Goal: Task Accomplishment & Management: Complete application form

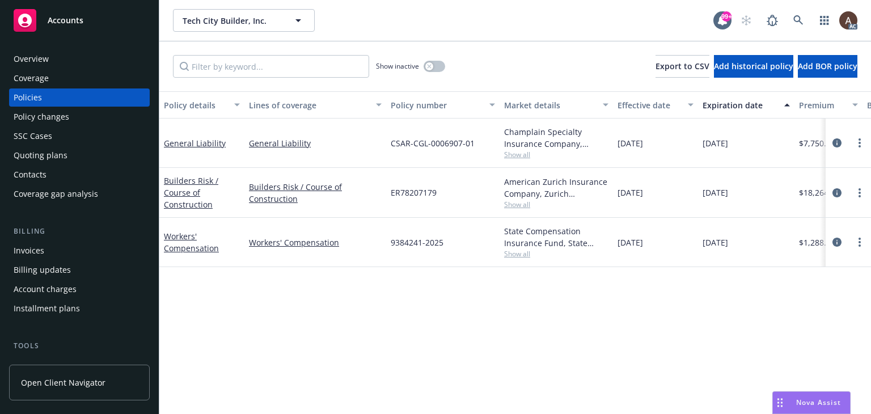
click at [348, 307] on div "Policy details Lines of coverage Policy number Market details Effective date Ex…" at bounding box center [515, 252] width 712 height 323
click at [47, 118] on div "Policy changes" at bounding box center [42, 117] width 56 height 18
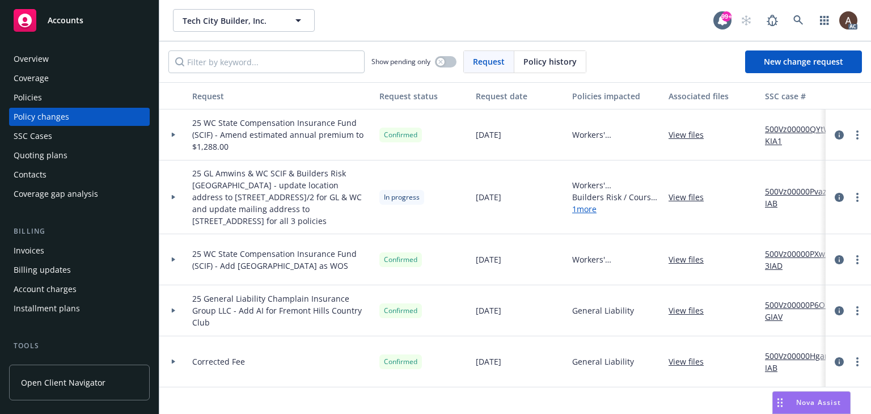
click at [172, 194] on div at bounding box center [173, 198] width 28 height 74
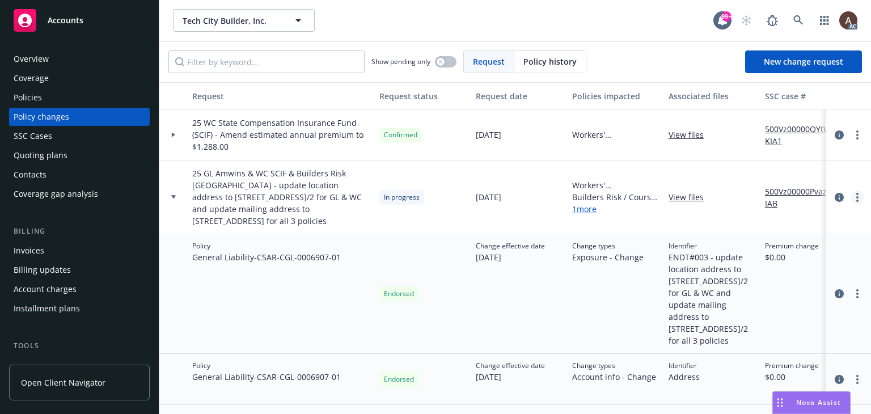
click at [857, 197] on circle "more" at bounding box center [858, 197] width 2 height 2
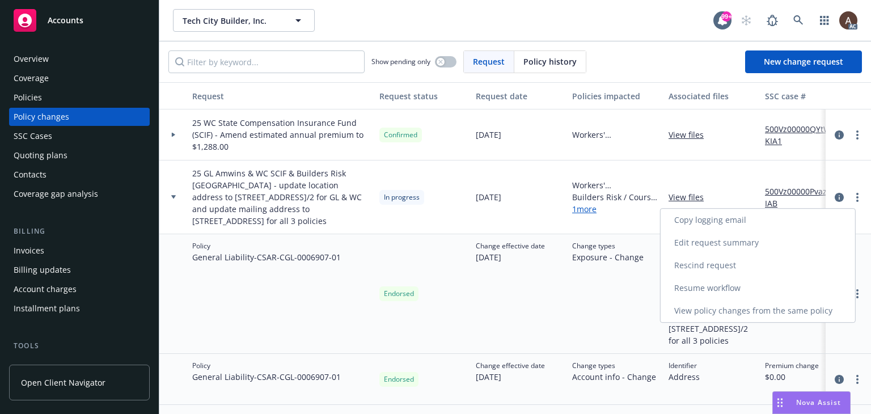
click at [717, 289] on link "Resume workflow" at bounding box center [758, 288] width 195 height 23
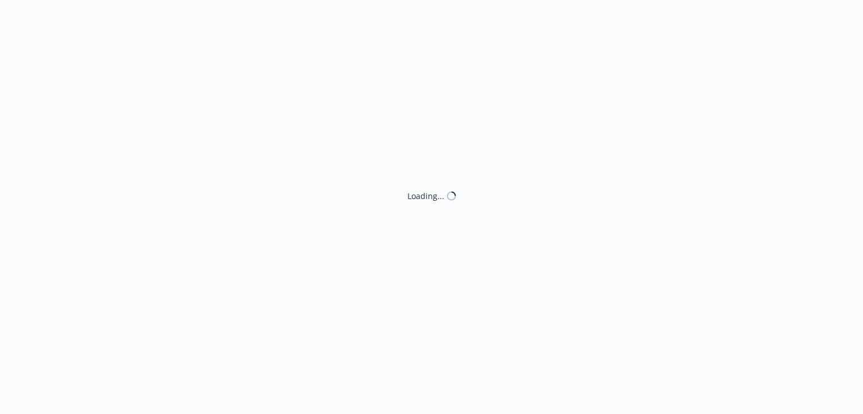
select select "ACCEPTED"
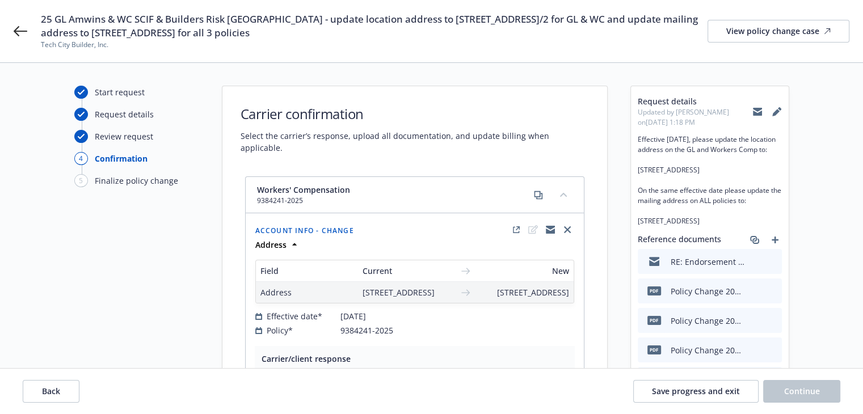
click at [58, 377] on div "Back Save progress and exit Continue" at bounding box center [431, 391] width 863 height 45
click at [58, 386] on span "Back" at bounding box center [51, 391] width 18 height 11
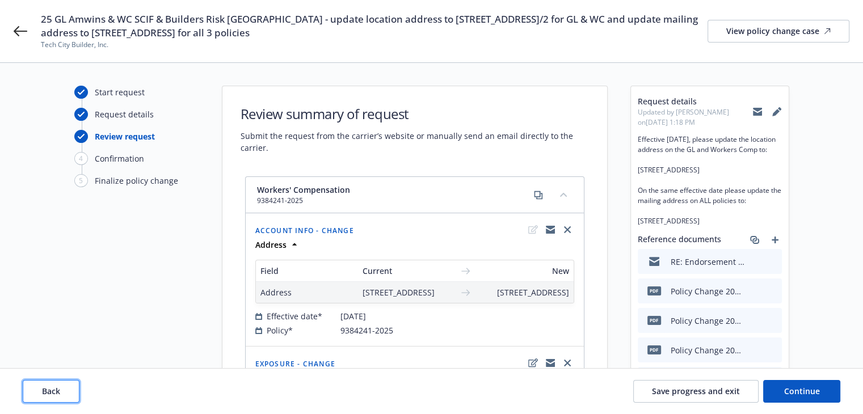
click at [58, 387] on span "Back" at bounding box center [51, 391] width 18 height 11
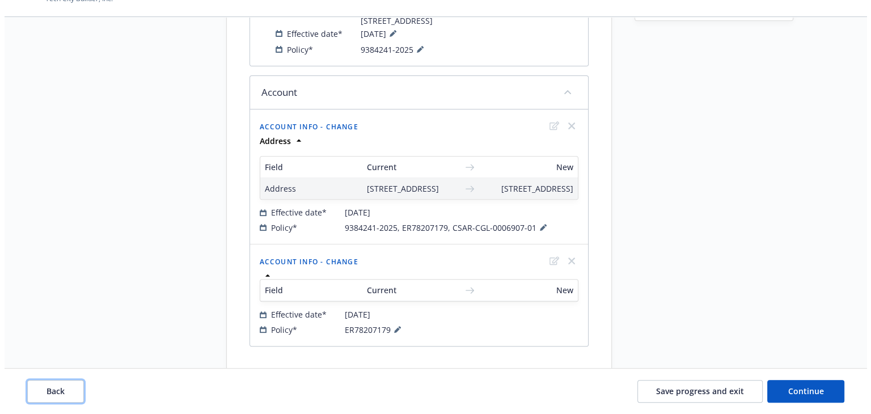
scroll to position [471, 0]
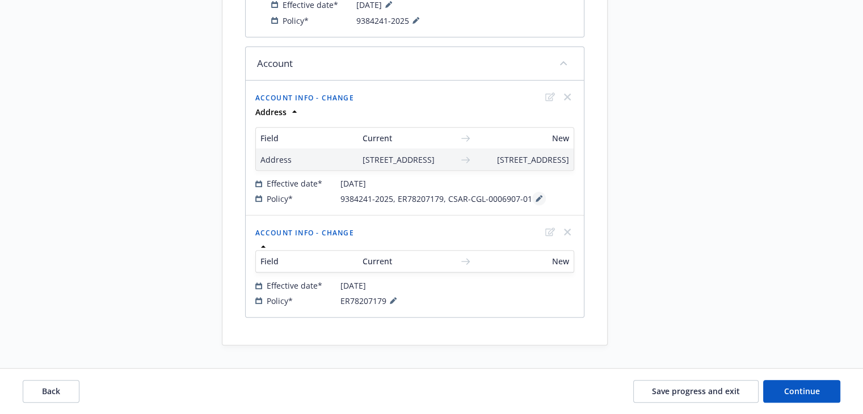
click at [536, 200] on icon at bounding box center [539, 199] width 6 height 6
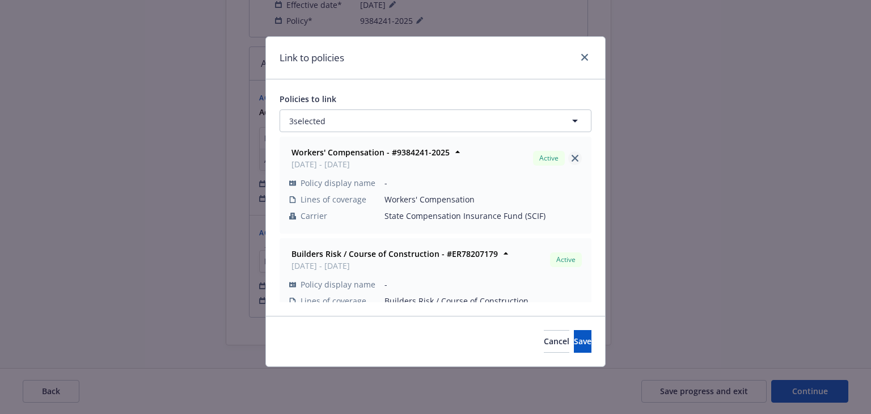
click at [572, 157] on icon "close" at bounding box center [575, 158] width 7 height 7
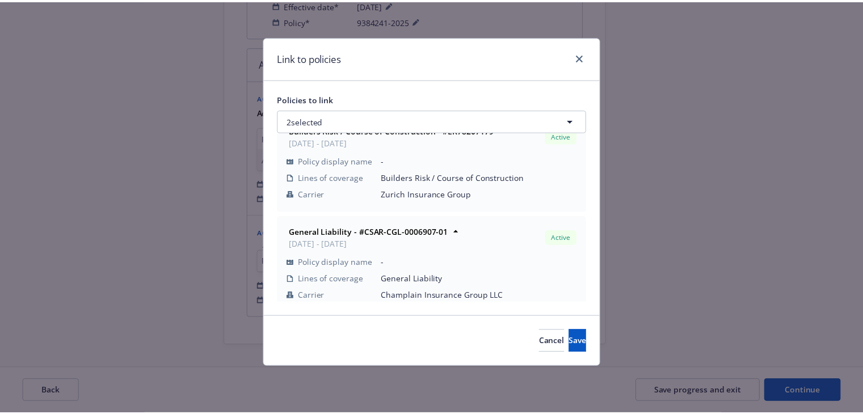
scroll to position [32, 0]
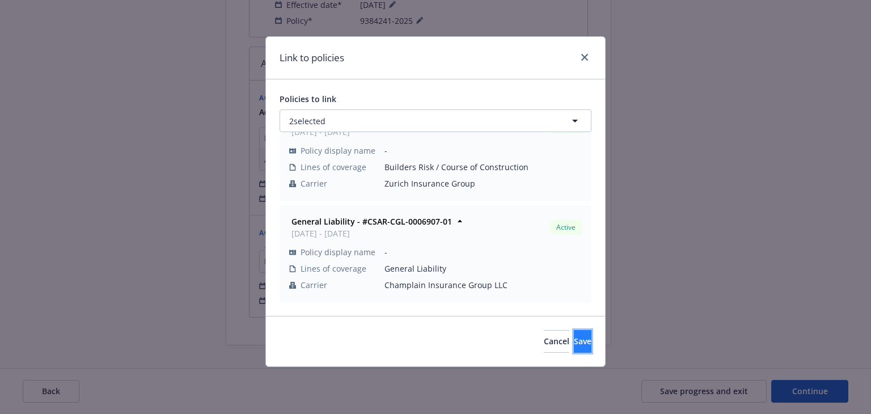
click at [574, 343] on span "Save" at bounding box center [583, 341] width 18 height 11
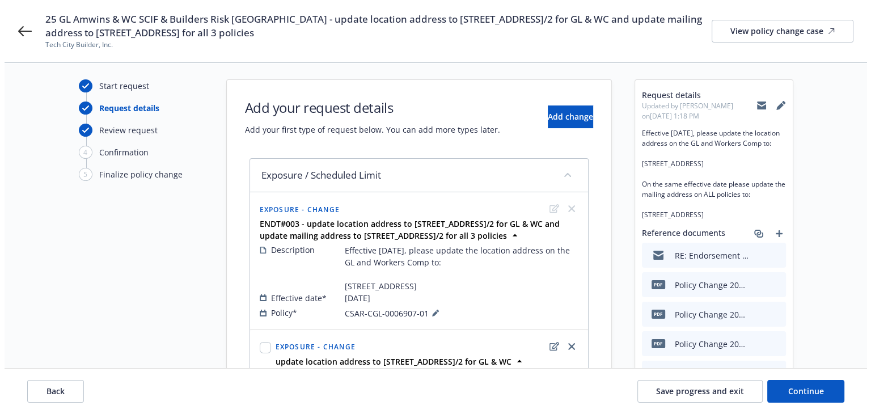
scroll to position [0, 0]
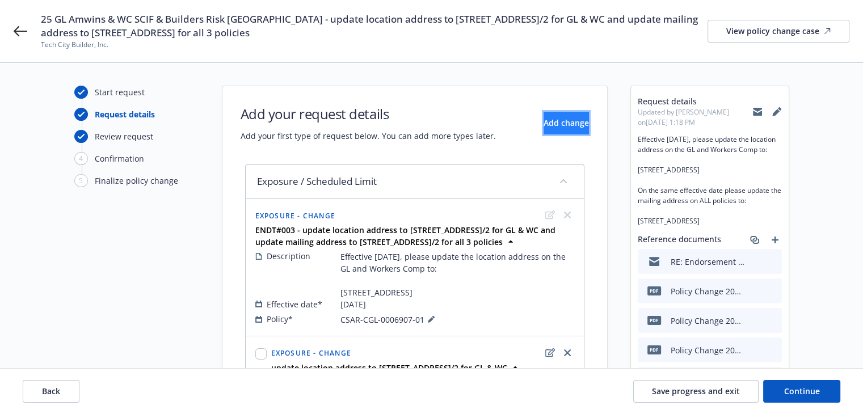
click at [543, 130] on button "Add change" at bounding box center [565, 123] width 45 height 23
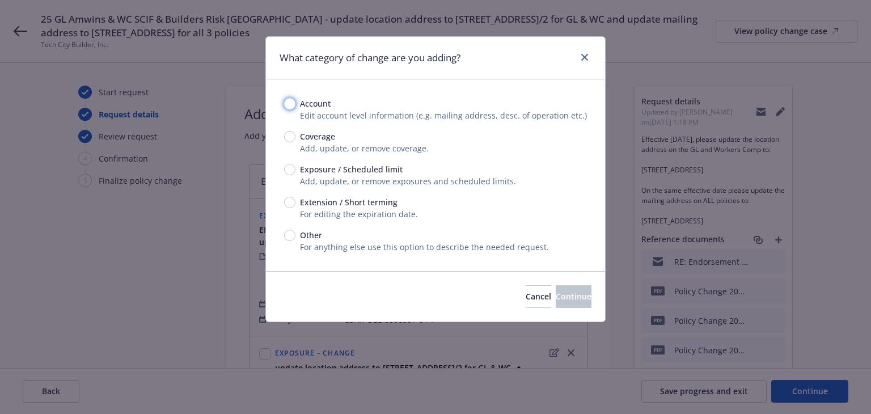
click at [289, 108] on input "Account" at bounding box center [289, 103] width 11 height 11
radio input "true"
click at [556, 297] on span "Continue" at bounding box center [574, 296] width 36 height 11
select select "US"
select select "S-corporation"
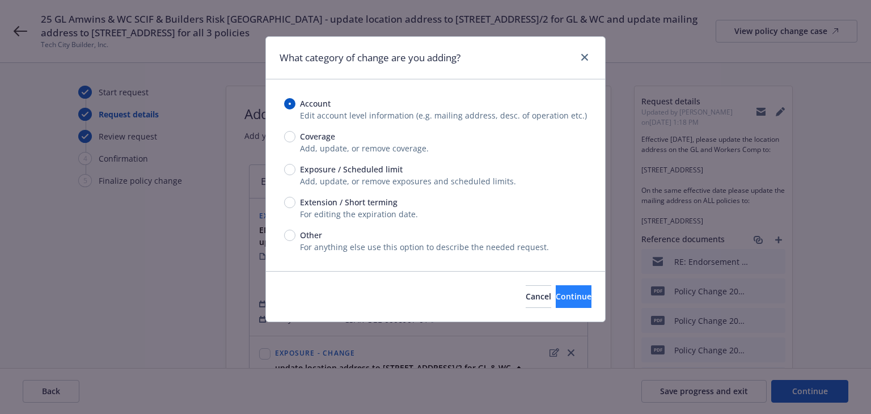
select select "CA"
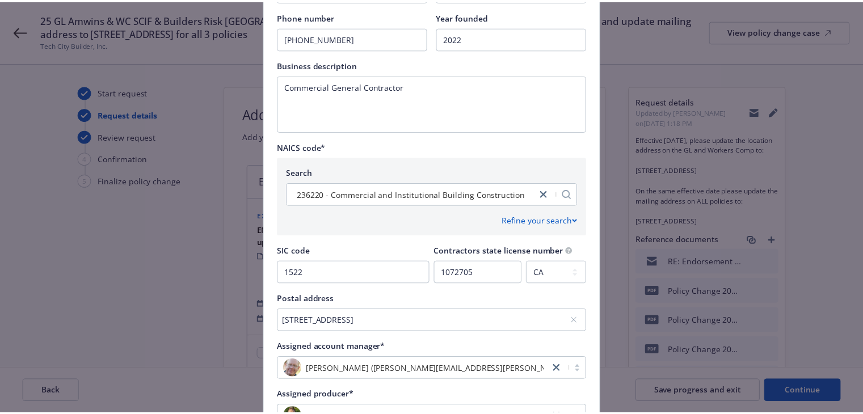
scroll to position [511, 0]
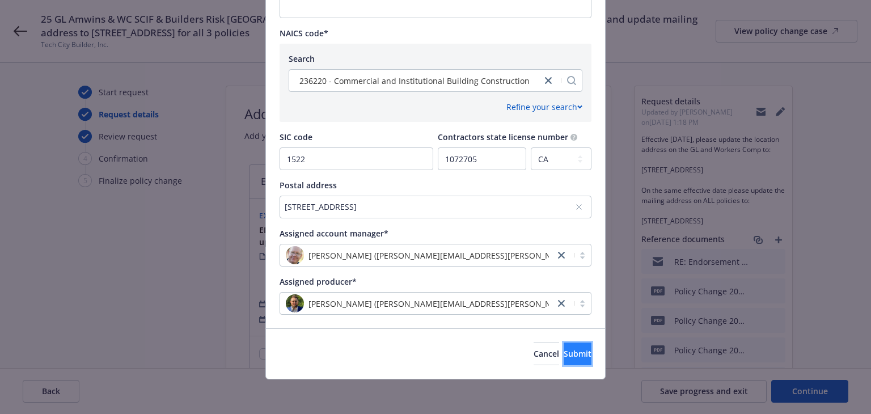
click at [565, 352] on span "Submit" at bounding box center [578, 353] width 28 height 11
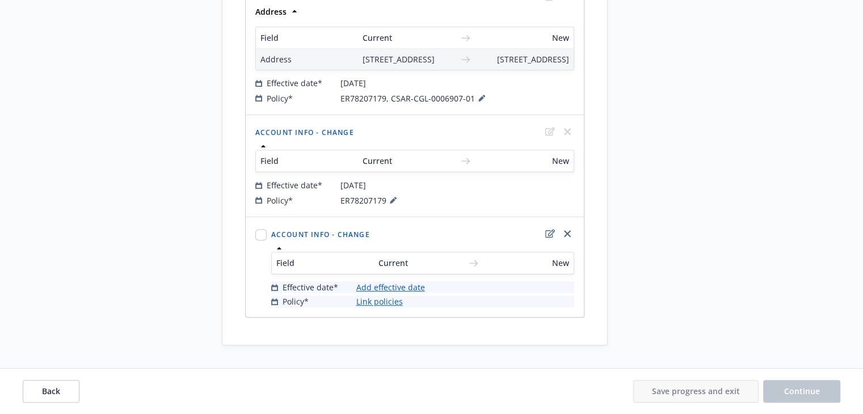
scroll to position [571, 0]
click at [393, 289] on link "Add effective date" at bounding box center [390, 287] width 69 height 12
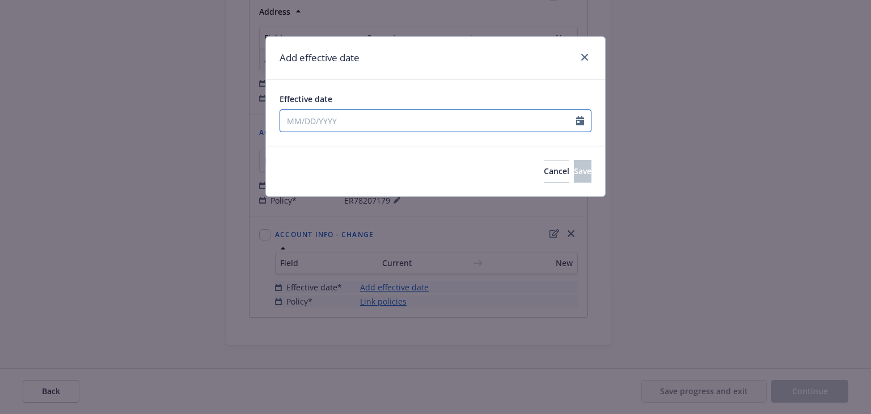
click at [445, 125] on input "Effective date" at bounding box center [428, 121] width 296 height 22
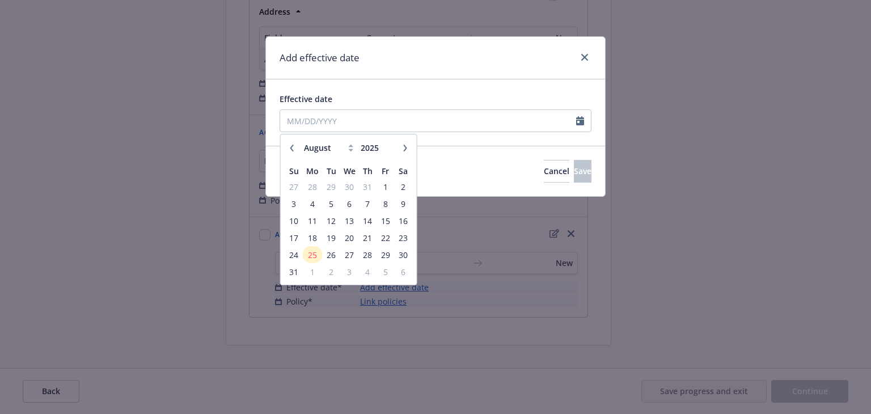
click at [293, 146] on icon "button" at bounding box center [291, 147] width 3 height 7
select select "7"
click at [351, 257] on span "30" at bounding box center [350, 255] width 16 height 14
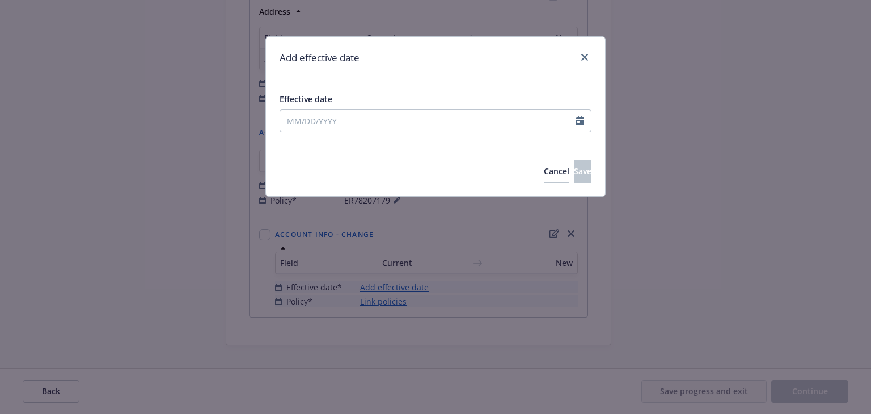
type input "[DATE]"
click at [574, 167] on span "Save" at bounding box center [583, 171] width 18 height 11
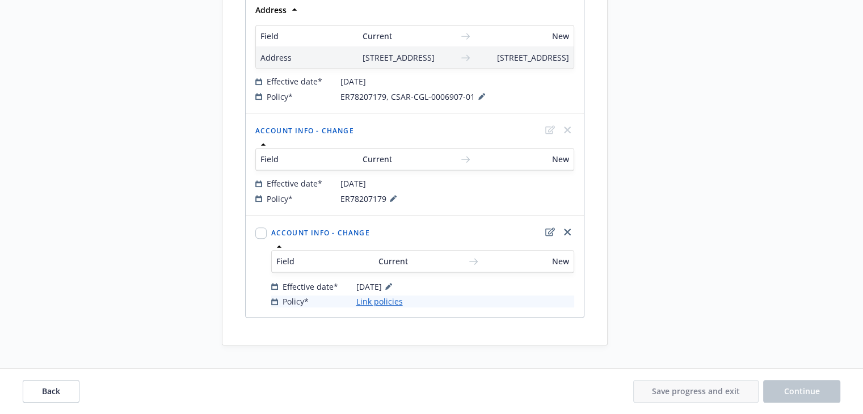
click at [393, 305] on link "Link policies" at bounding box center [379, 302] width 47 height 12
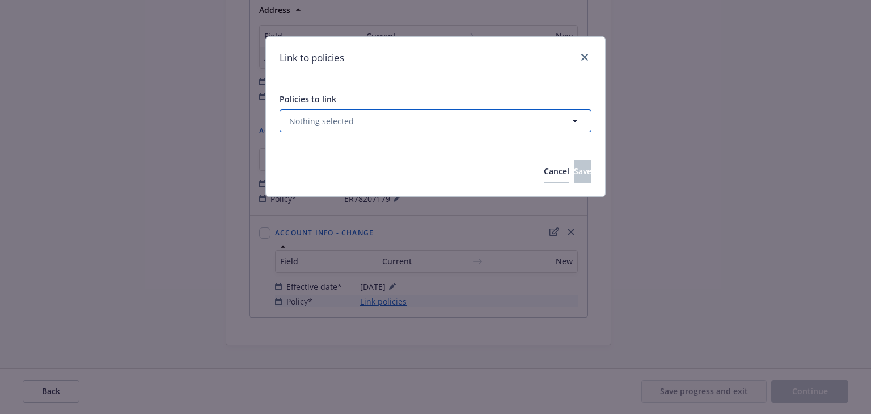
click at [409, 124] on button "Nothing selected" at bounding box center [436, 120] width 312 height 23
select select "ACTIVE"
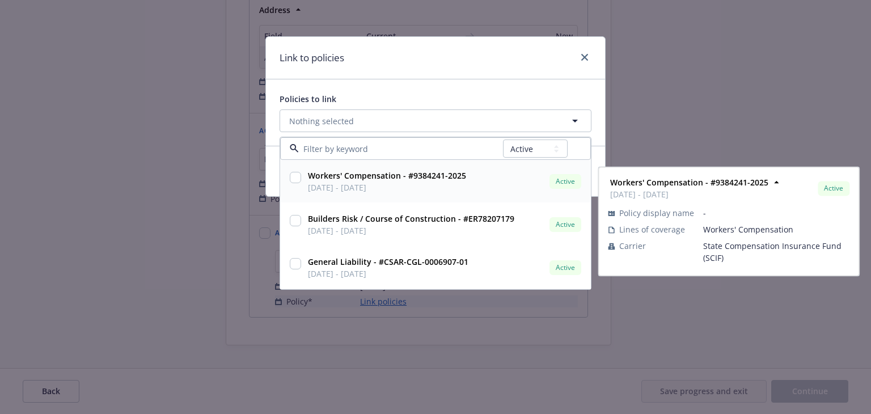
click at [428, 187] on span "[DATE] - [DATE]" at bounding box center [387, 188] width 158 height 12
checkbox input "true"
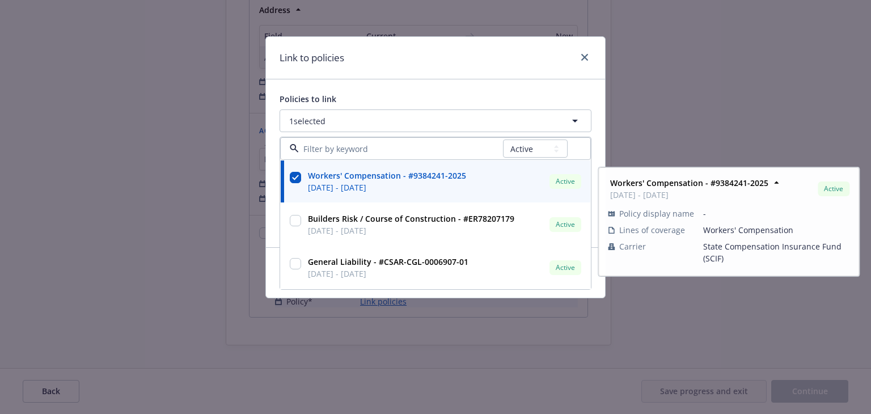
click at [477, 54] on div "Link to policies" at bounding box center [435, 58] width 339 height 43
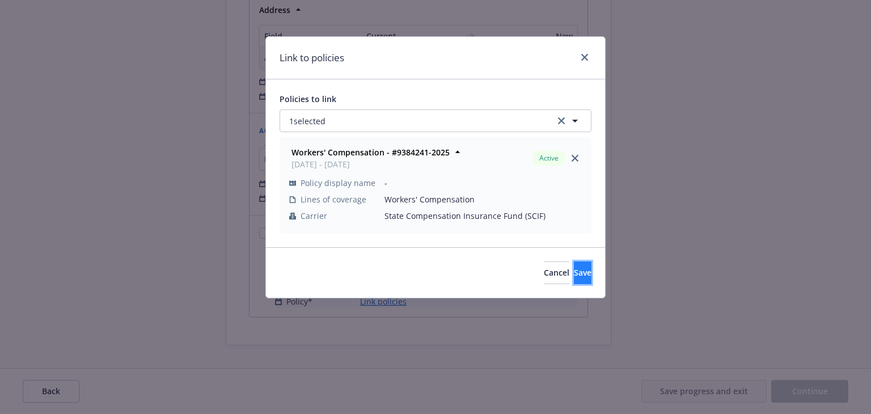
click at [574, 268] on button "Save" at bounding box center [583, 273] width 18 height 23
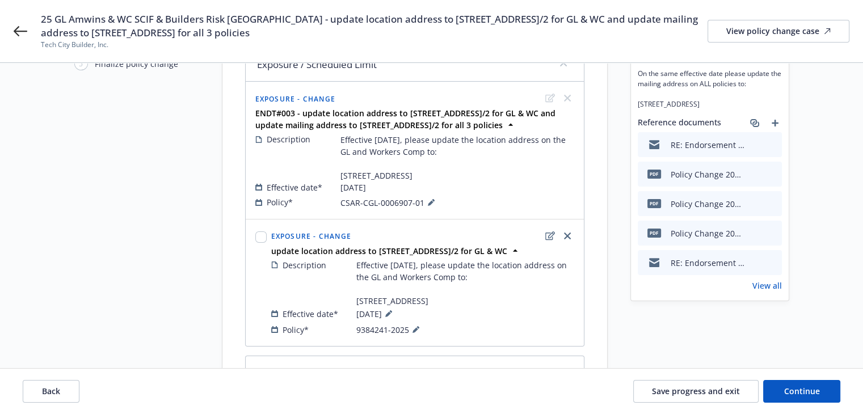
scroll to position [230, 0]
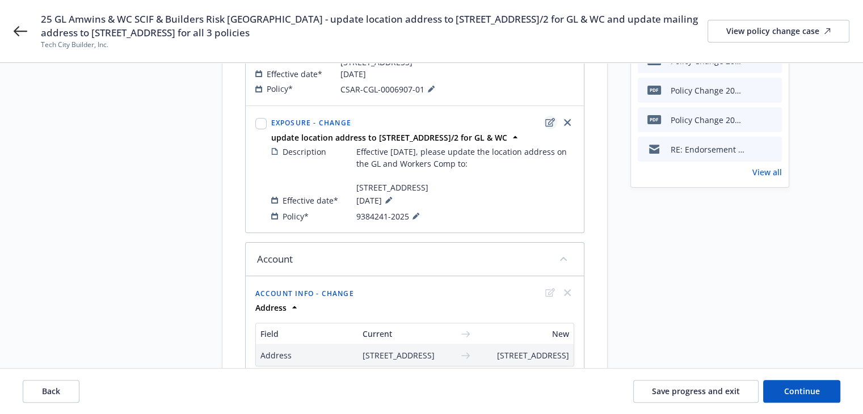
click at [550, 127] on icon "edit" at bounding box center [550, 122] width 10 height 9
select select "CHANGE"
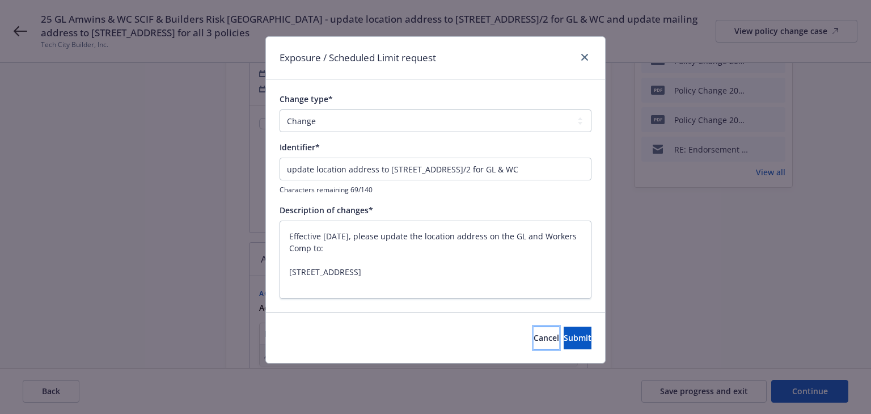
click at [534, 336] on button "Cancel" at bounding box center [547, 338] width 26 height 23
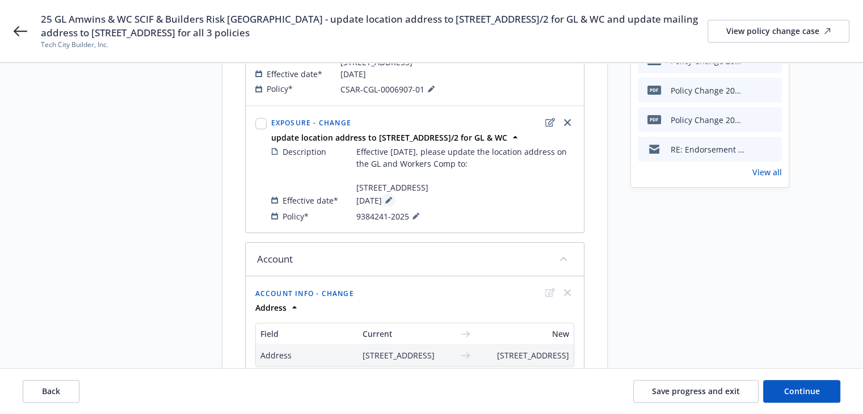
click at [392, 204] on icon at bounding box center [388, 200] width 7 height 7
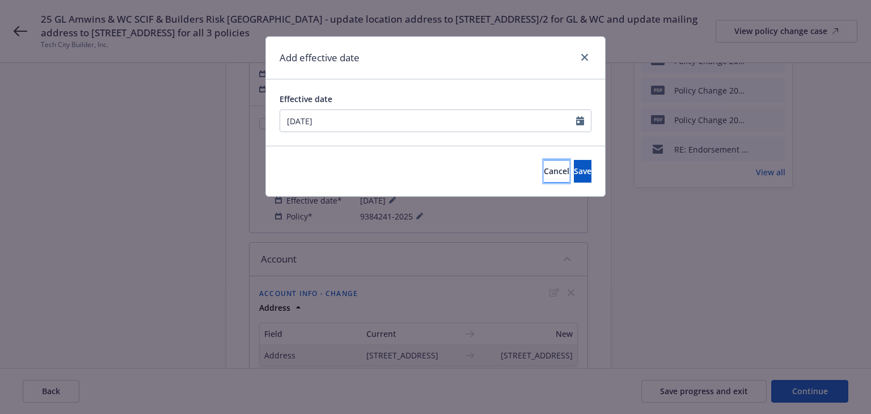
click at [544, 173] on span "Cancel" at bounding box center [557, 171] width 26 height 11
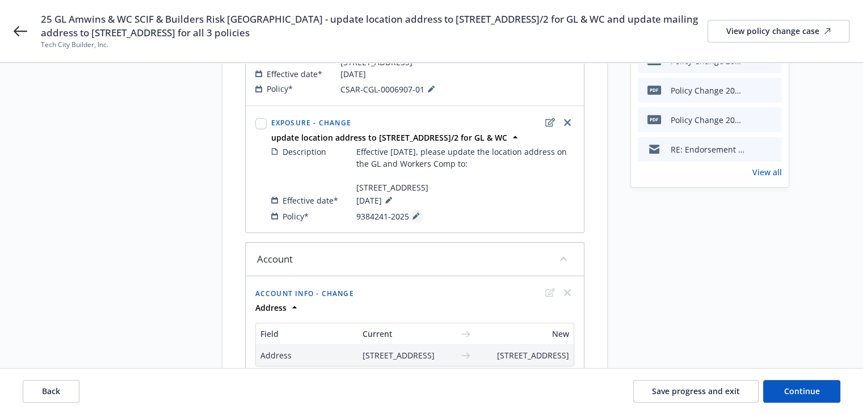
click at [415, 220] on icon at bounding box center [415, 217] width 6 height 6
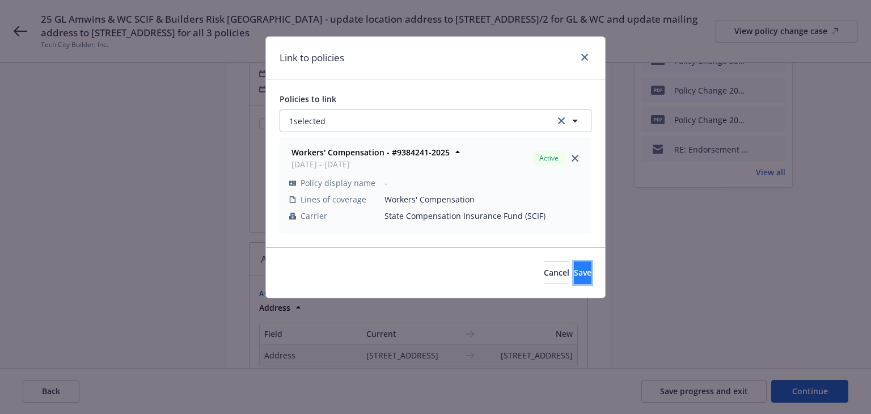
click at [574, 274] on span "Save" at bounding box center [583, 272] width 18 height 11
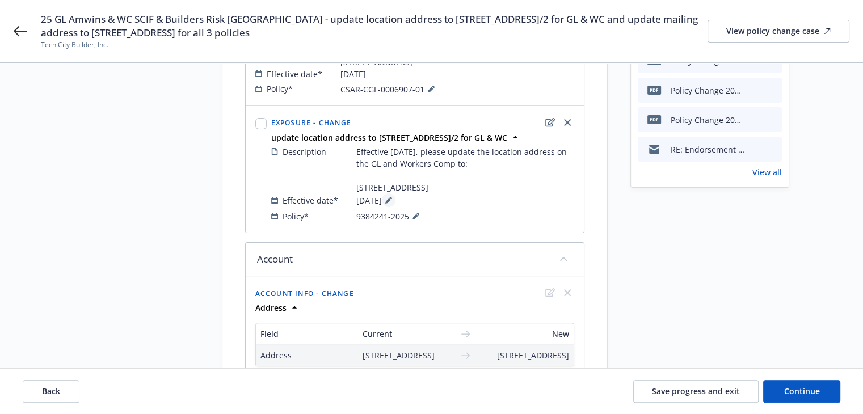
click at [395, 207] on button at bounding box center [389, 200] width 14 height 14
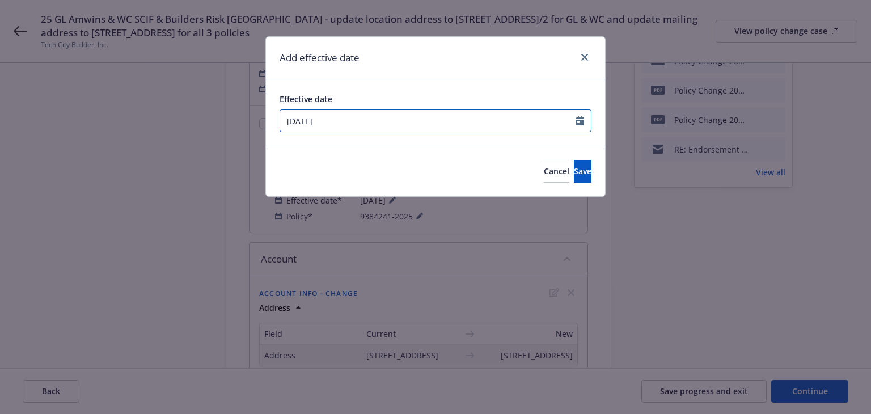
click at [497, 121] on input "[DATE]" at bounding box center [428, 121] width 296 height 22
select select "7"
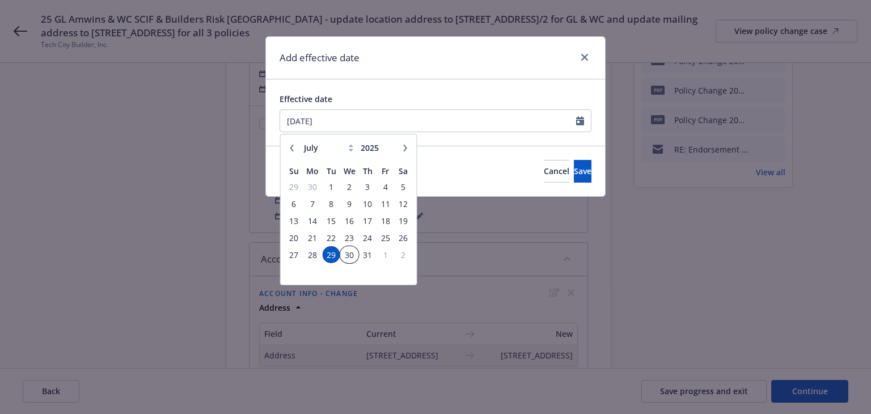
click at [347, 252] on span "30" at bounding box center [350, 255] width 16 height 14
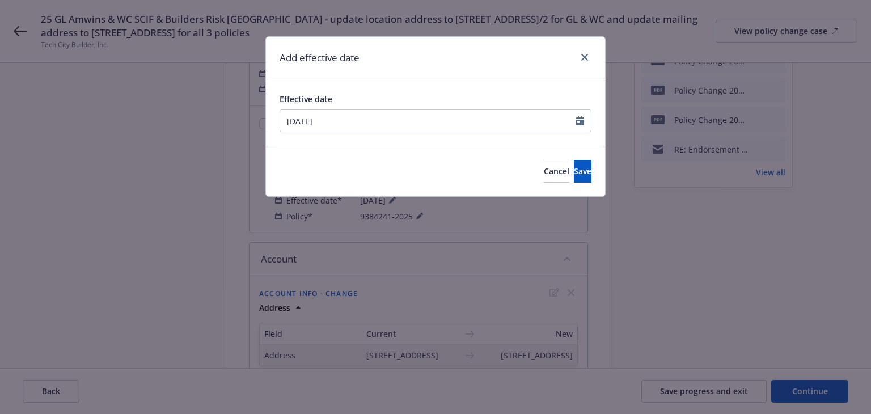
type input "[DATE]"
click at [579, 172] on button "Save" at bounding box center [583, 171] width 18 height 23
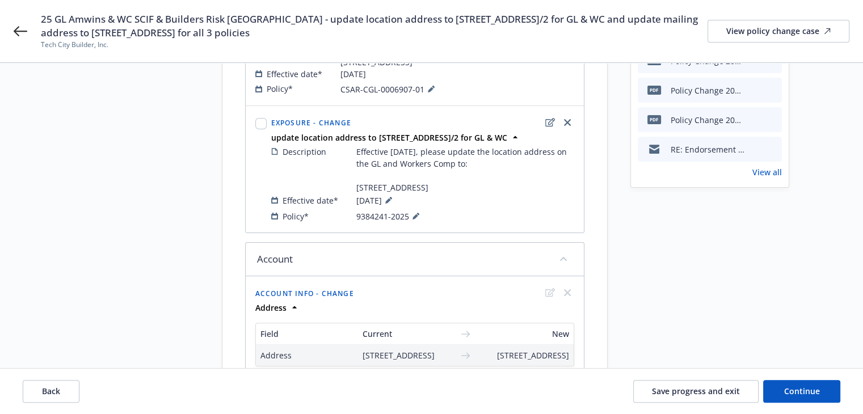
click at [707, 310] on div "Request details Updated by [PERSON_NAME] on [DATE] 1:18 PM Effective [DATE], pl…" at bounding box center [709, 250] width 159 height 790
click at [800, 395] on span "Continue" at bounding box center [802, 391] width 36 height 11
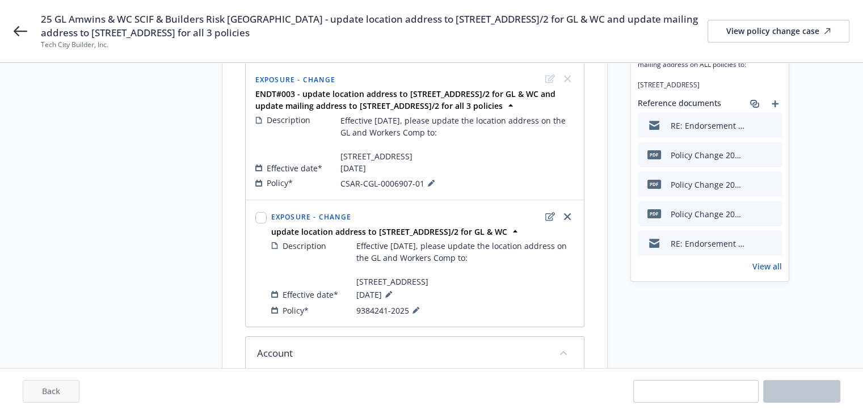
scroll to position [3, 0]
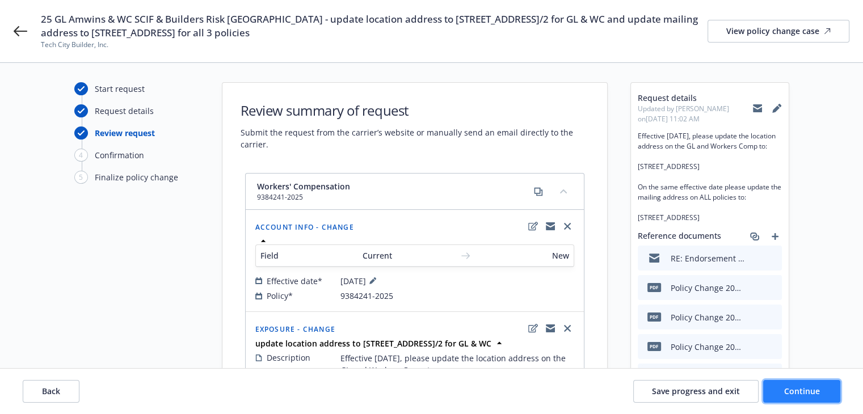
click at [815, 393] on span "Continue" at bounding box center [802, 391] width 36 height 11
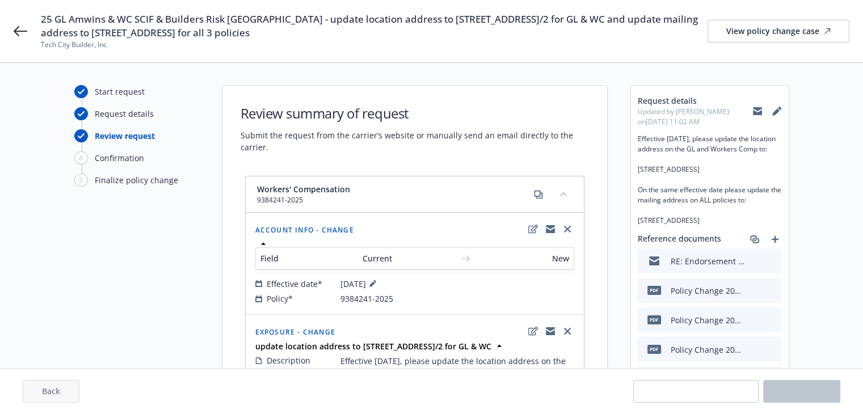
scroll to position [0, 0]
select select "ACCEPTED"
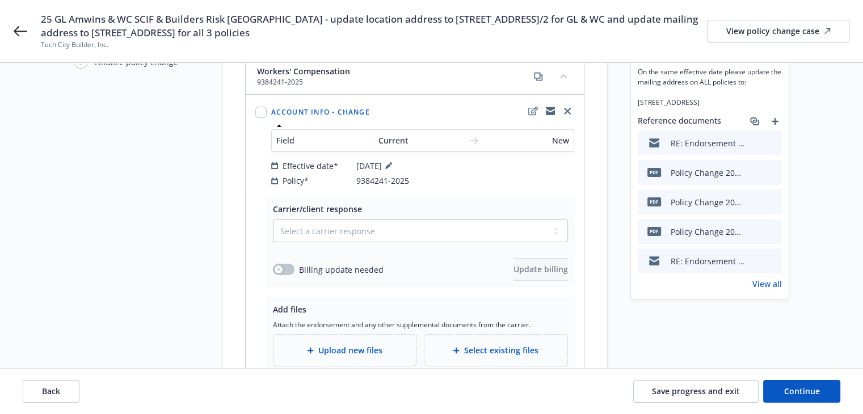
scroll to position [170, 0]
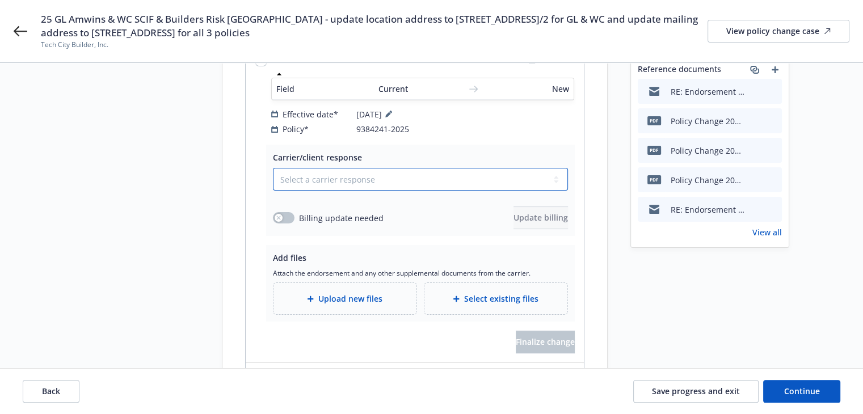
click at [309, 168] on select "Select a carrier response Accepted Accepted with revision No endorsement needed…" at bounding box center [420, 179] width 295 height 23
select select "ACCEPTED"
click at [273, 168] on select "Select a carrier response Accepted Accepted with revision No endorsement needed…" at bounding box center [420, 179] width 295 height 23
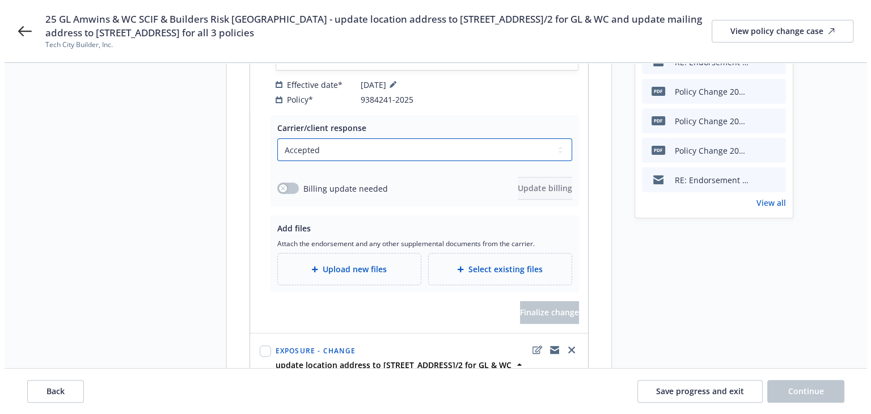
scroll to position [227, 0]
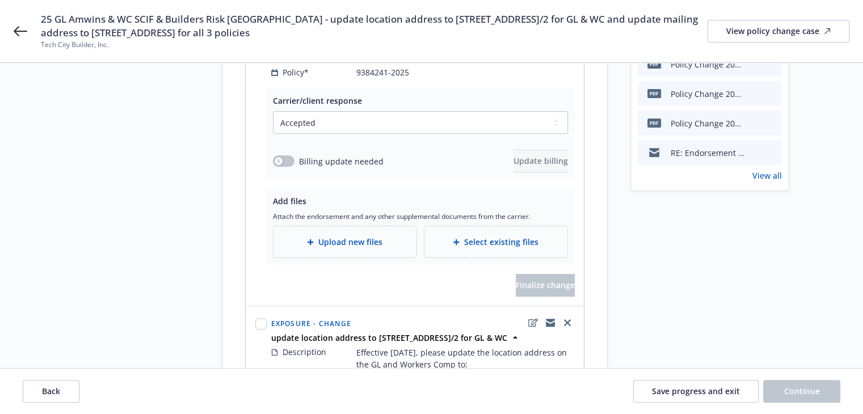
click at [350, 236] on span "Upload new files" at bounding box center [350, 242] width 64 height 12
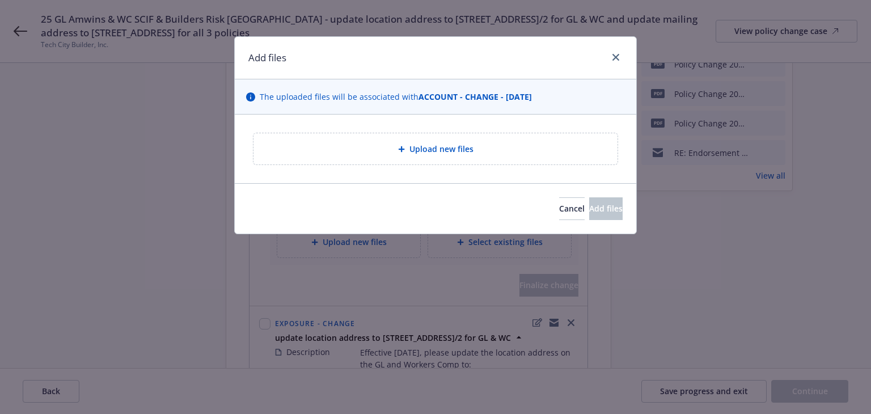
click at [398, 149] on icon at bounding box center [401, 149] width 7 height 7
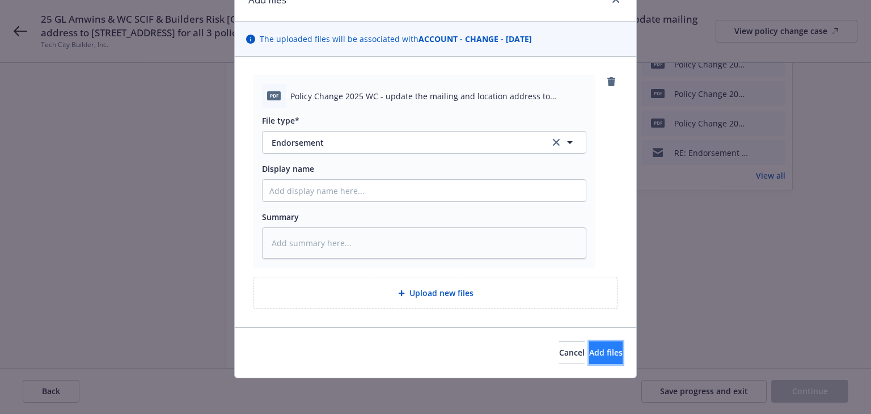
click at [589, 355] on span "Add files" at bounding box center [605, 352] width 33 height 11
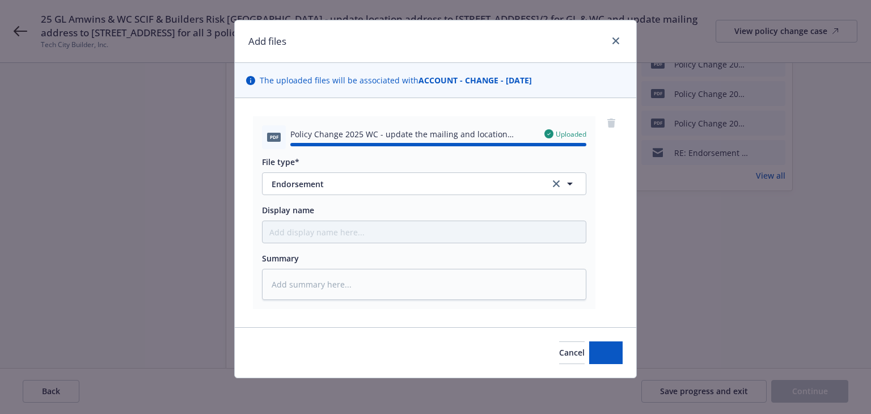
type textarea "x"
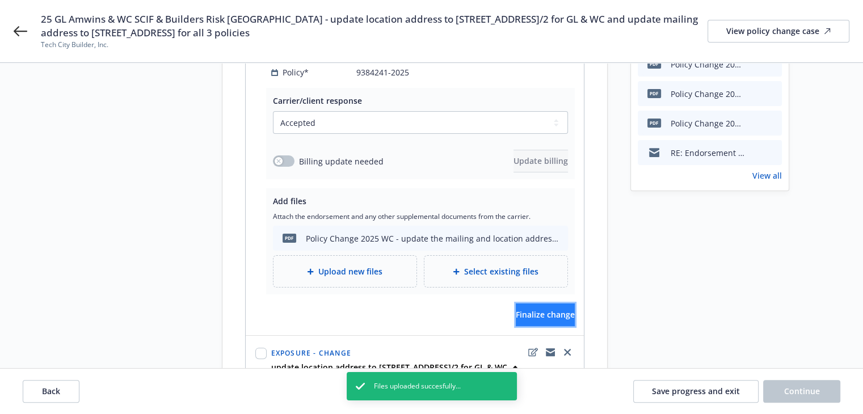
click at [566, 304] on button "Finalize change" at bounding box center [545, 315] width 59 height 23
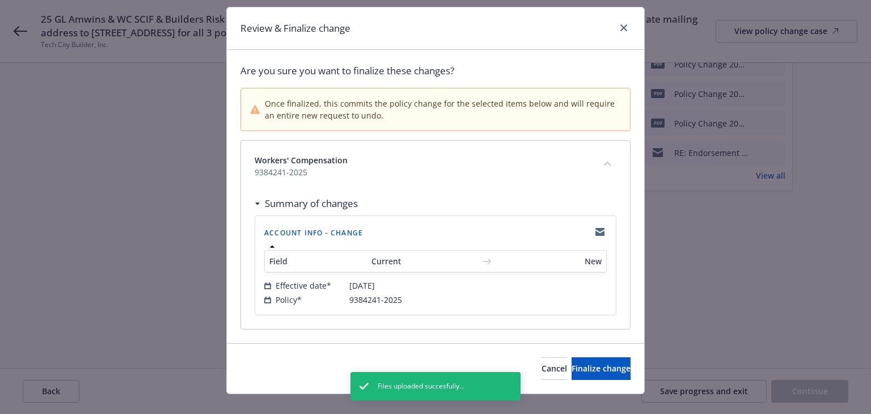
scroll to position [45, 0]
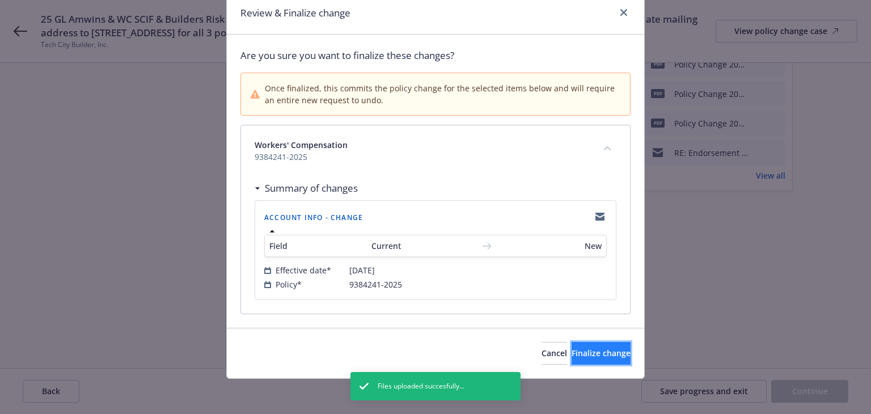
click at [576, 352] on span "Finalize change" at bounding box center [601, 353] width 59 height 11
select select "ACCEPTED"
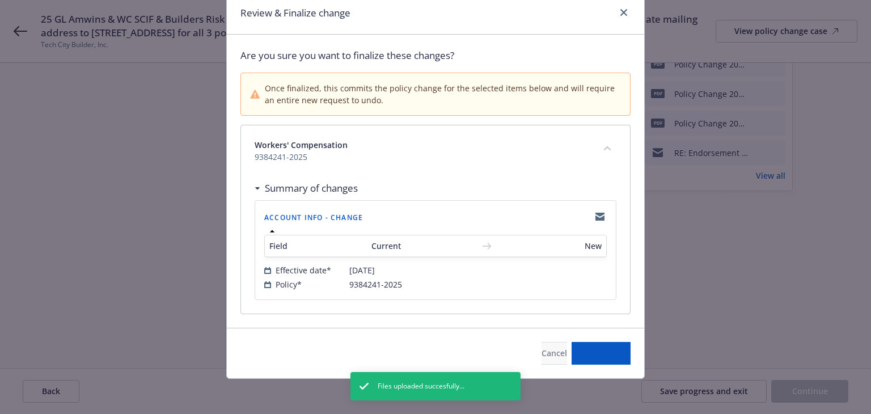
select select "ACCEPTED"
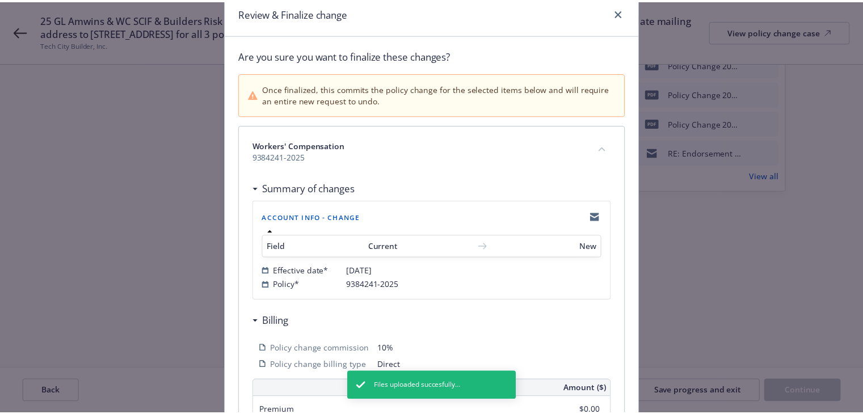
scroll to position [272, 0]
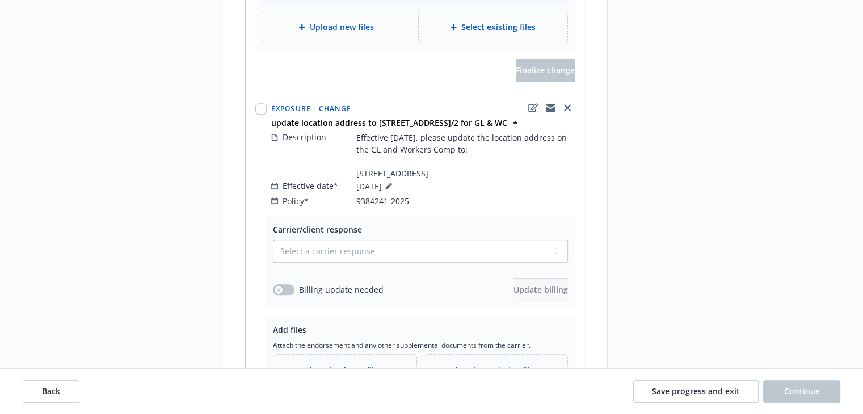
scroll to position [511, 0]
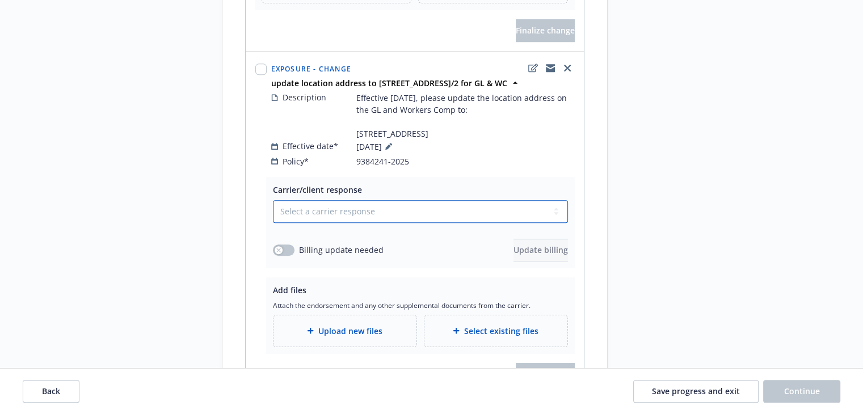
click at [331, 214] on select "Select a carrier response Accepted Accepted with revision No endorsement needed…" at bounding box center [420, 211] width 295 height 23
select select "ACCEPTED"
click at [273, 200] on select "Select a carrier response Accepted Accepted with revision No endorsement needed…" at bounding box center [420, 211] width 295 height 23
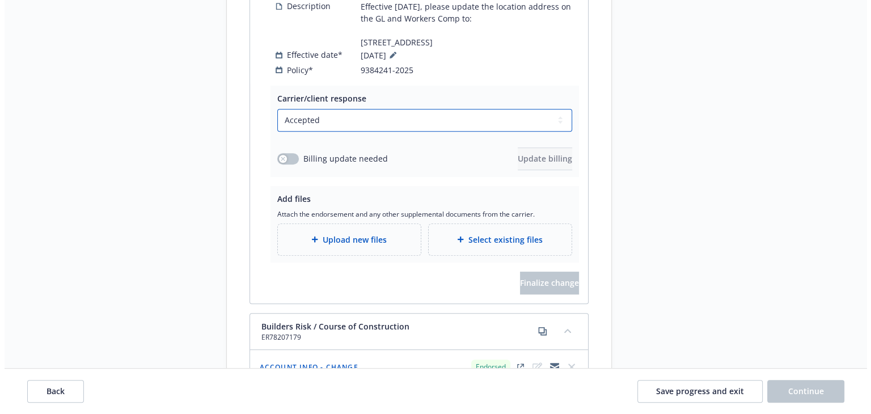
scroll to position [624, 0]
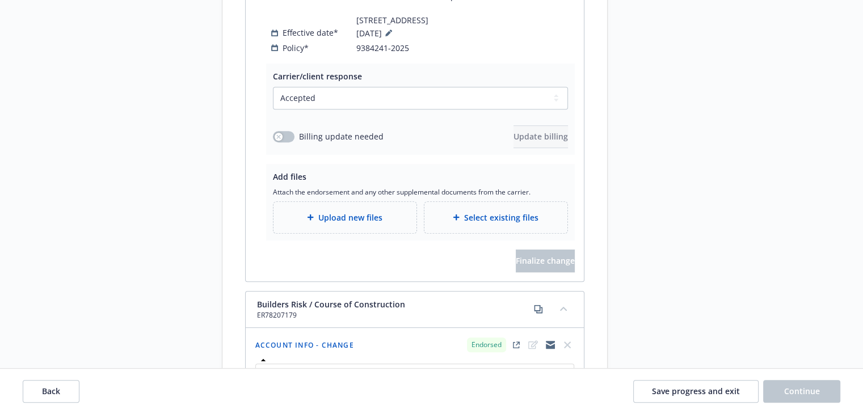
click at [342, 218] on span "Upload new files" at bounding box center [350, 218] width 64 height 12
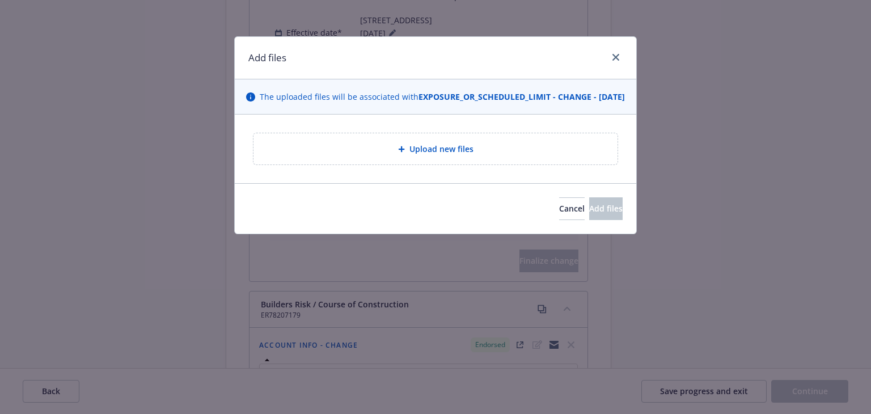
click at [399, 165] on div "Upload new files" at bounding box center [436, 148] width 364 height 31
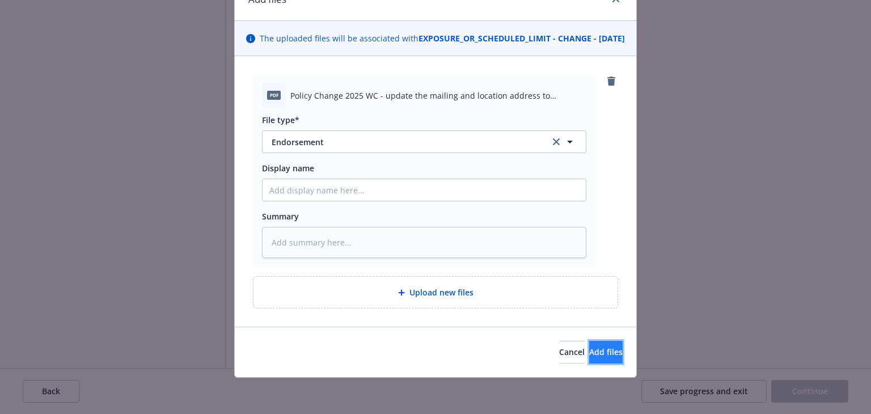
click at [597, 348] on span "Add files" at bounding box center [605, 352] width 33 height 11
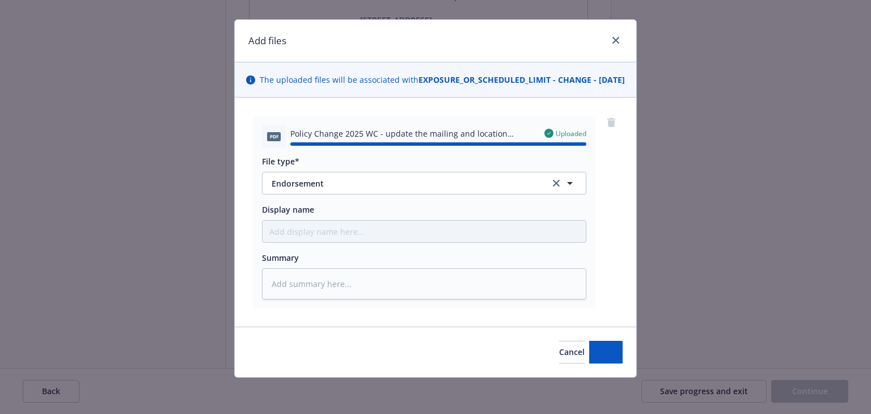
type textarea "x"
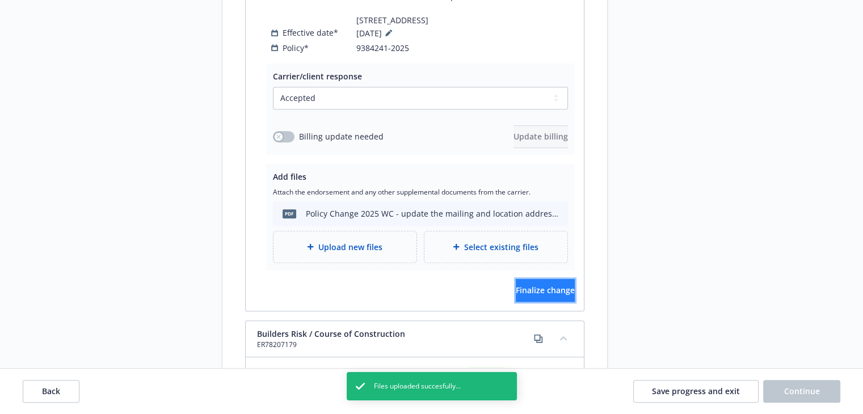
click at [553, 291] on span "Finalize change" at bounding box center [545, 290] width 59 height 11
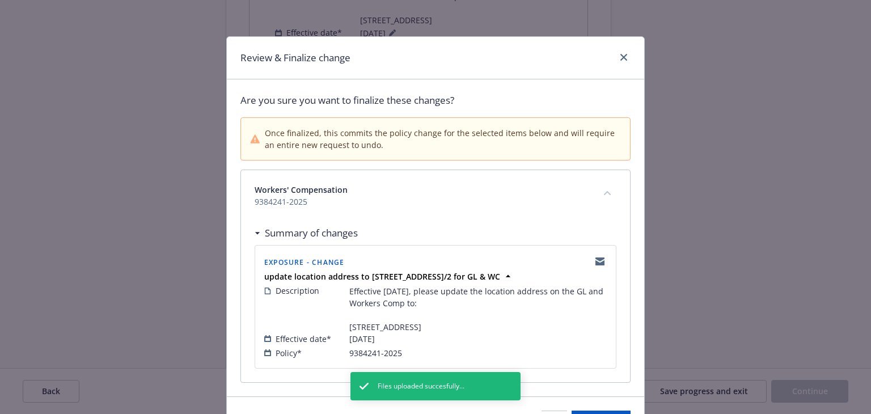
scroll to position [81, 0]
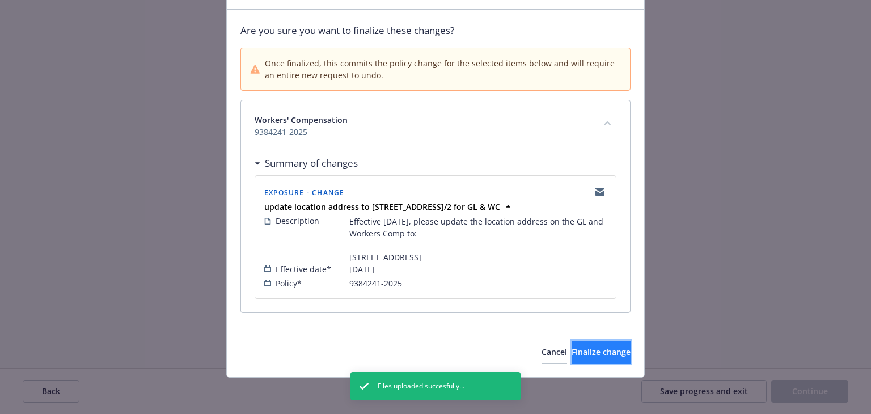
click at [572, 347] on span "Finalize change" at bounding box center [601, 352] width 59 height 11
select select "ACCEPTED"
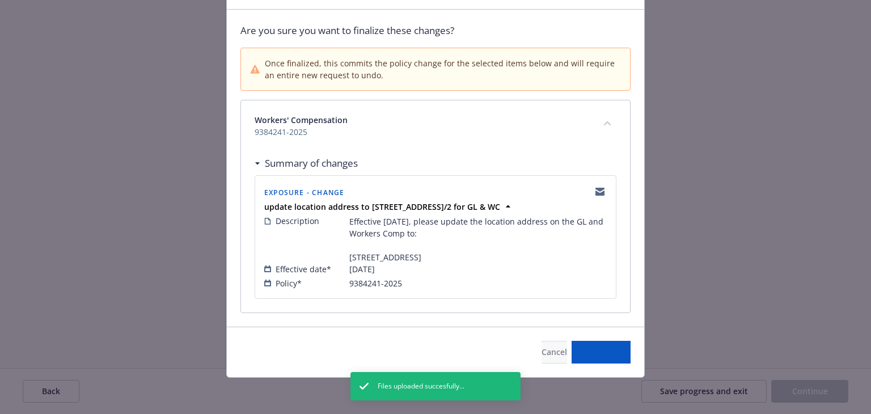
select select "ACCEPTED"
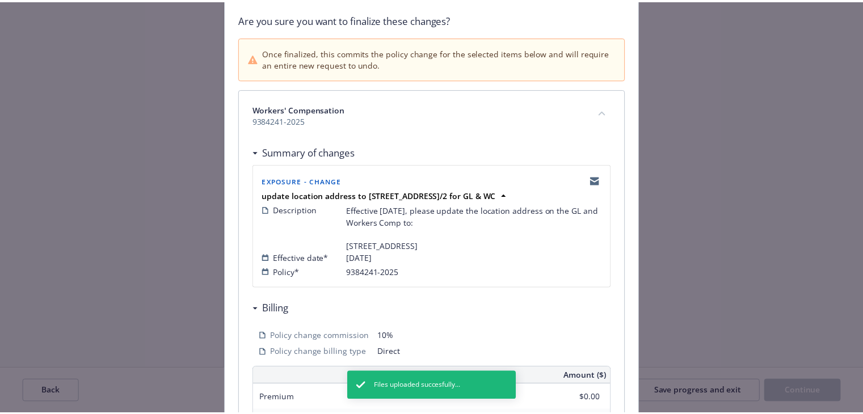
scroll to position [0, 0]
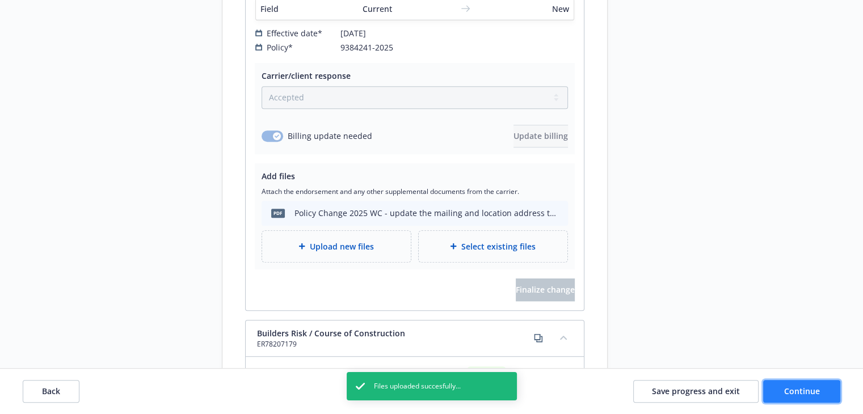
click at [807, 400] on button "Continue" at bounding box center [801, 391] width 77 height 23
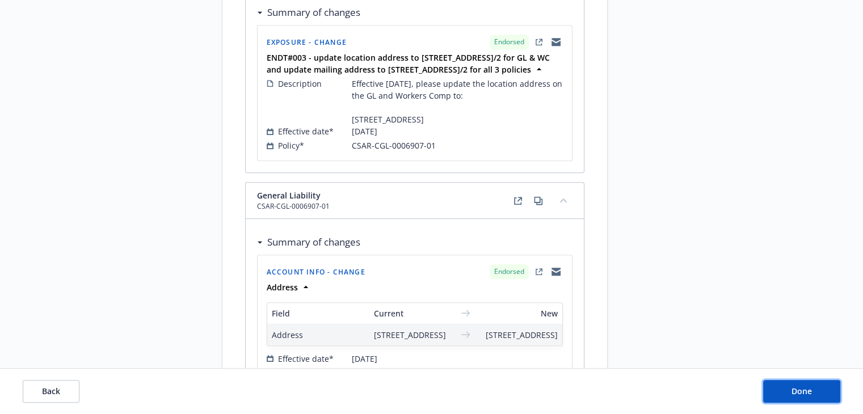
click at [807, 391] on span "Done" at bounding box center [801, 391] width 20 height 11
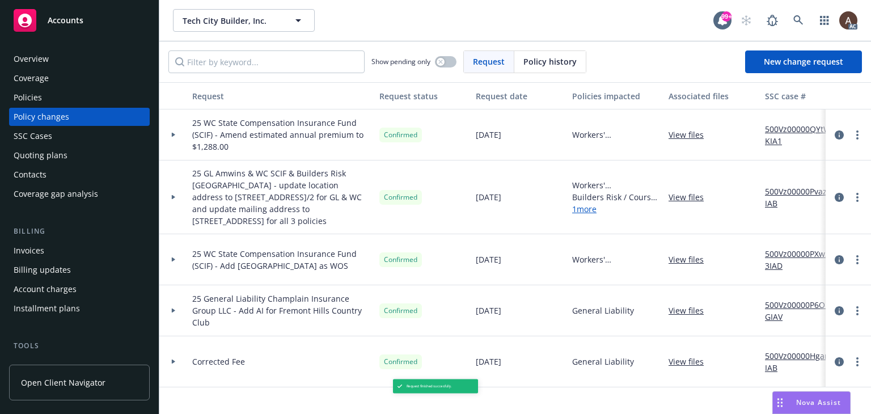
click at [172, 196] on icon at bounding box center [173, 197] width 3 height 5
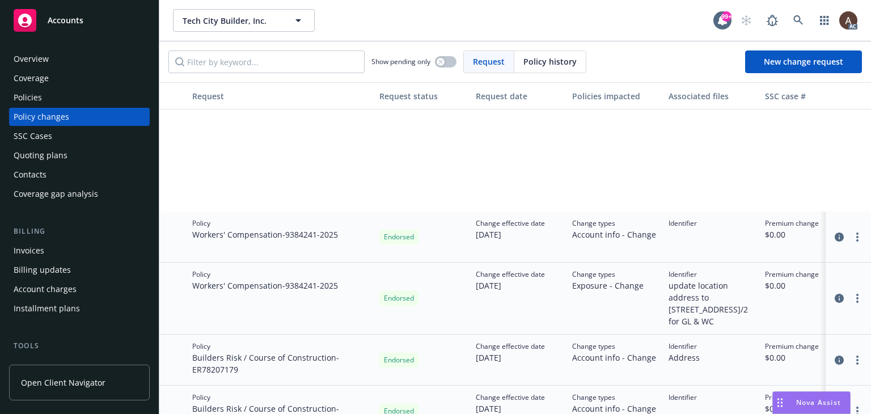
scroll to position [170, 0]
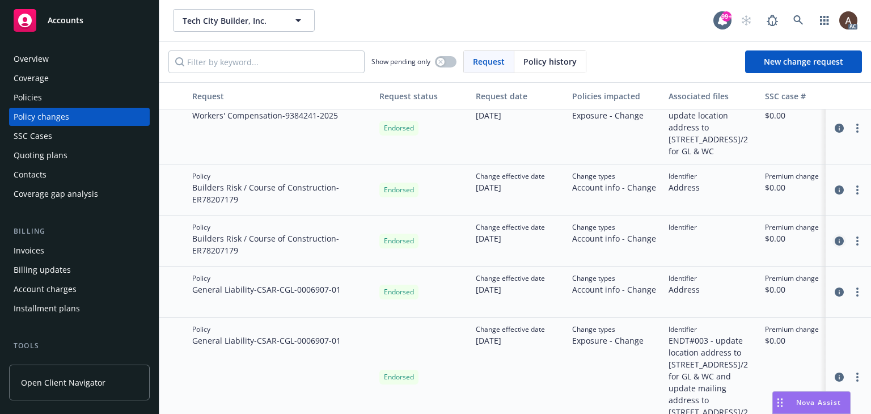
click at [835, 239] on icon "circleInformation" at bounding box center [839, 241] width 9 height 9
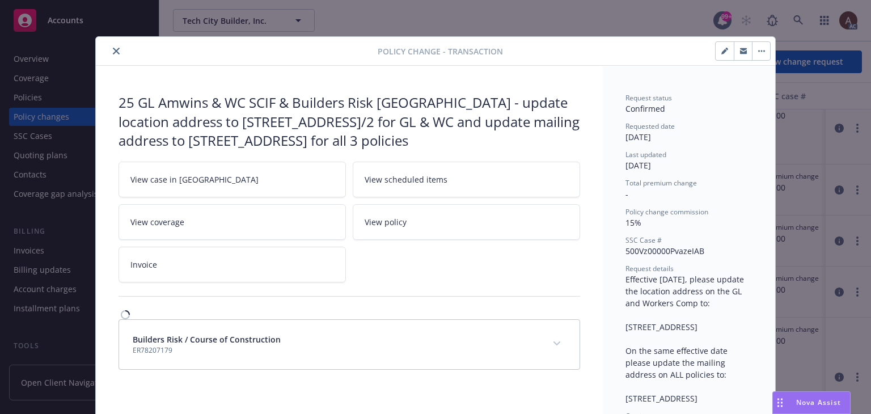
scroll to position [34, 0]
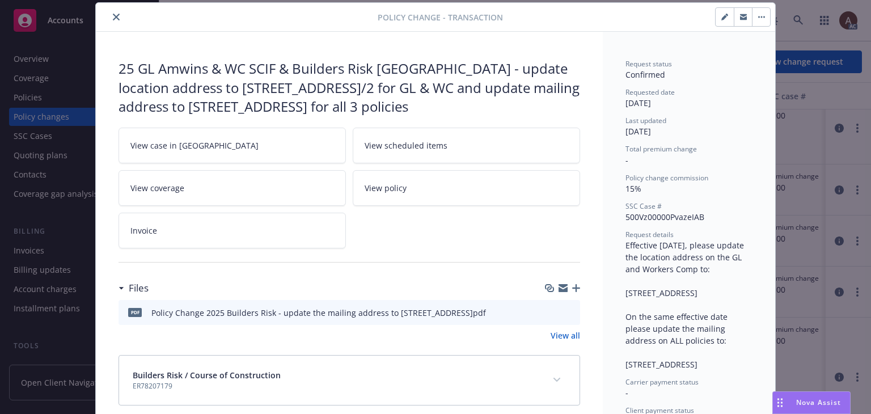
click at [547, 311] on icon "download file" at bounding box center [550, 310] width 7 height 7
click at [113, 19] on icon "close" at bounding box center [116, 17] width 7 height 7
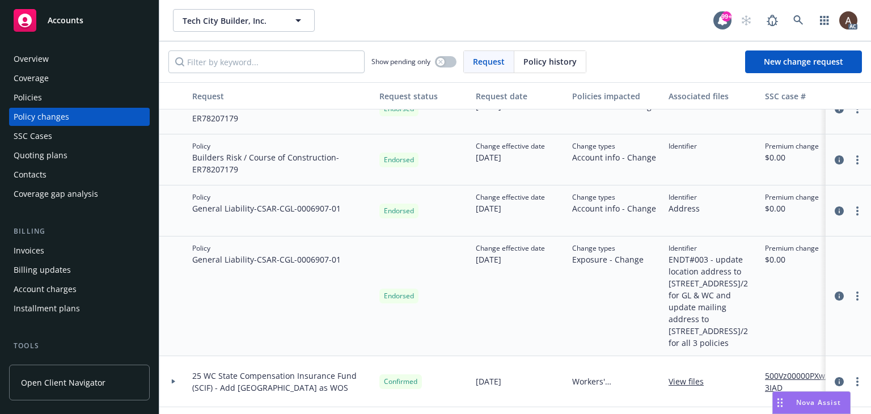
scroll to position [284, 0]
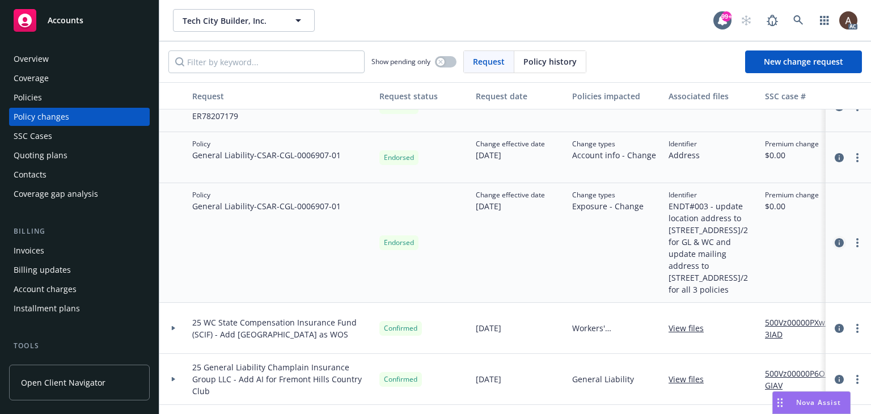
click at [835, 242] on icon "circleInformation" at bounding box center [839, 242] width 9 height 9
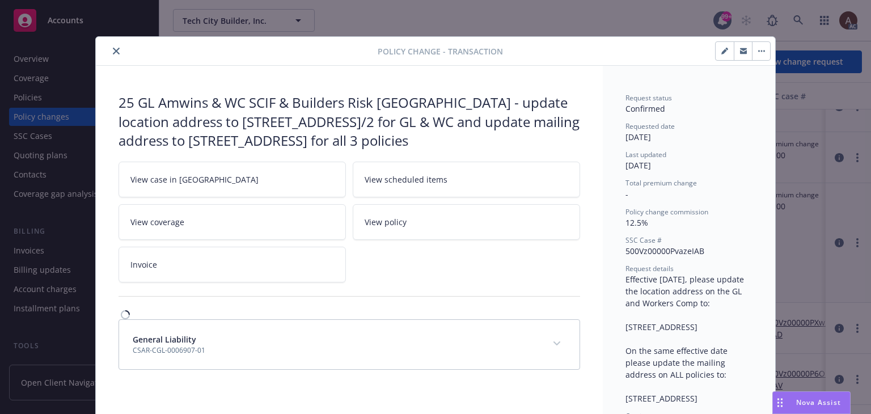
scroll to position [34, 0]
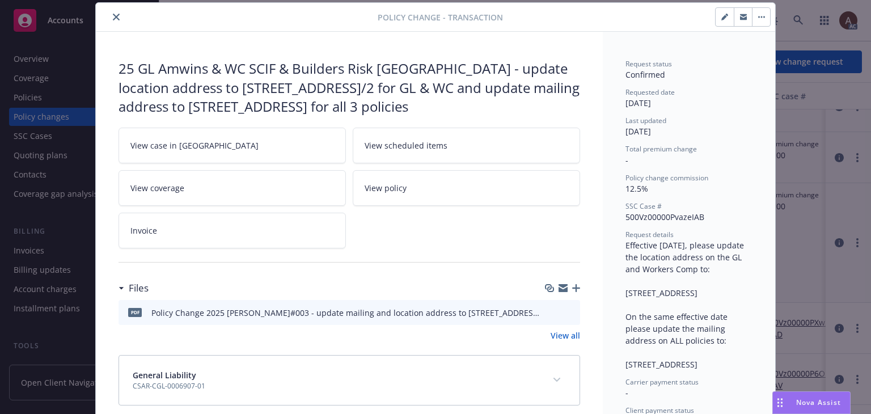
click at [547, 311] on icon "download file" at bounding box center [550, 310] width 7 height 7
click at [114, 17] on icon "close" at bounding box center [116, 17] width 7 height 7
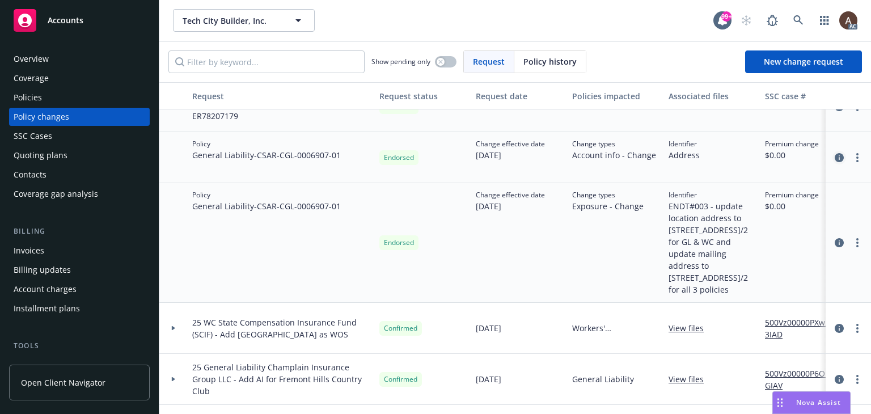
click at [835, 155] on icon "circleInformation" at bounding box center [839, 157] width 9 height 9
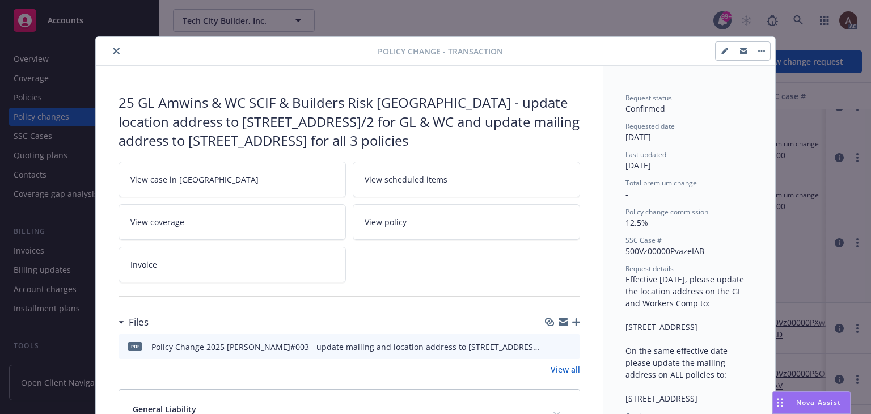
click at [113, 48] on icon "close" at bounding box center [116, 51] width 7 height 7
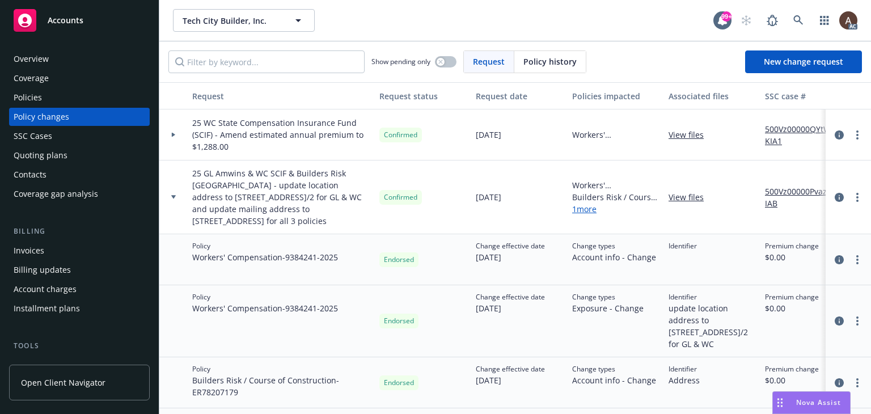
drag, startPoint x: 199, startPoint y: 187, endPoint x: 266, endPoint y: 223, distance: 76.7
click at [266, 223] on span "25 GL Amwins & WC SCIF & Builders Risk [GEOGRAPHIC_DATA] - update location addr…" at bounding box center [281, 197] width 178 height 60
copy span "update location address to [STREET_ADDRESS]/2 for GL & WC and update mailing ad…"
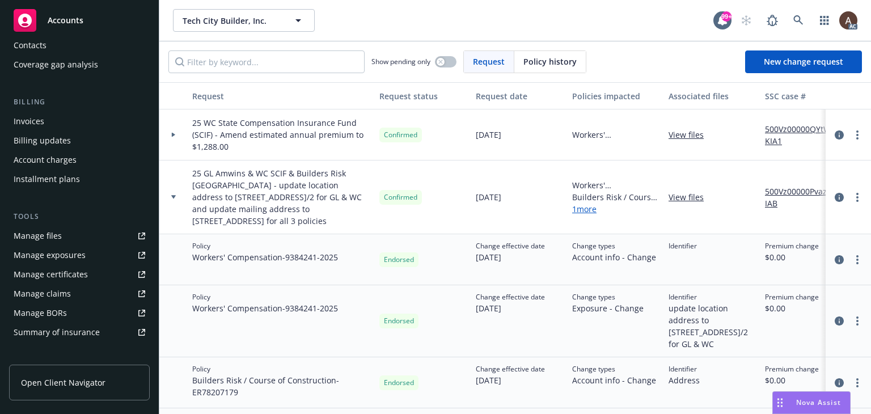
scroll to position [170, 0]
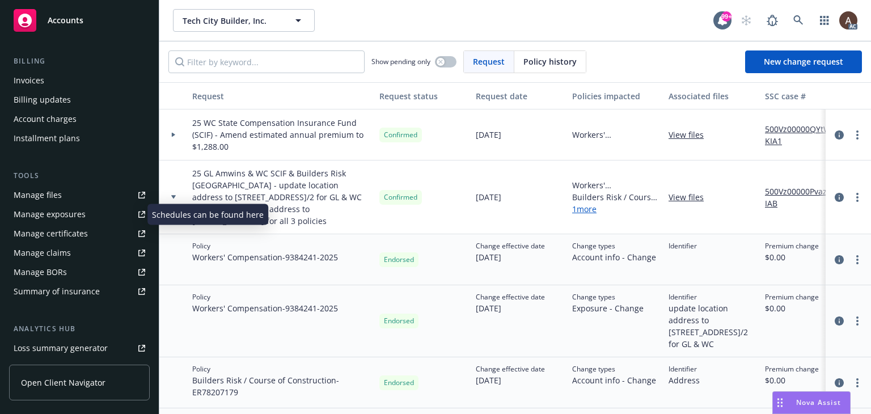
click at [68, 216] on div "Manage exposures" at bounding box center [50, 214] width 72 height 18
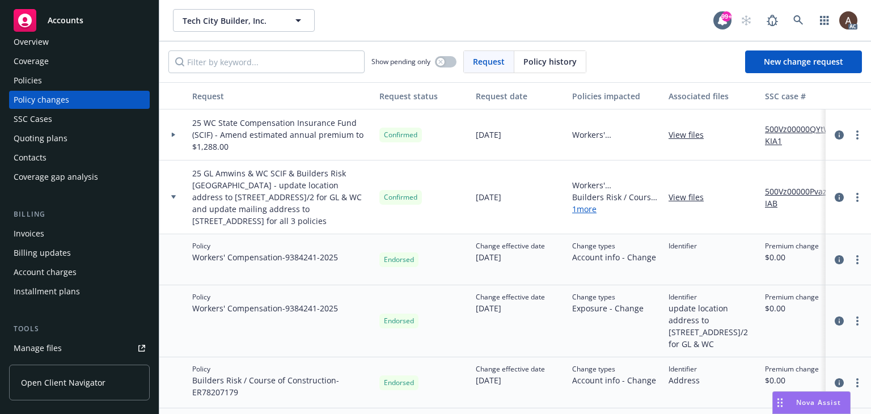
scroll to position [0, 0]
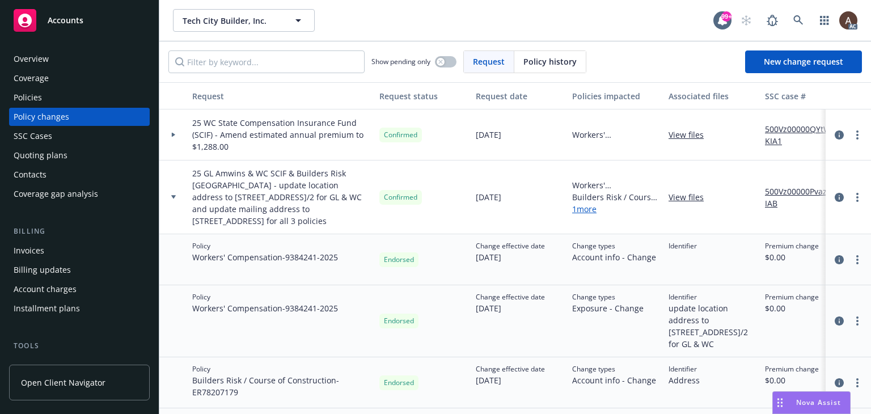
click at [47, 99] on div "Policies" at bounding box center [80, 97] width 132 height 18
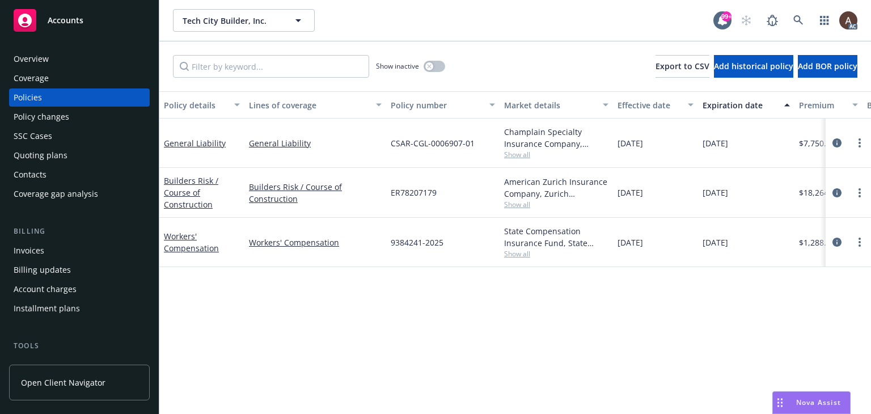
click at [49, 110] on div "Policy changes" at bounding box center [42, 117] width 56 height 18
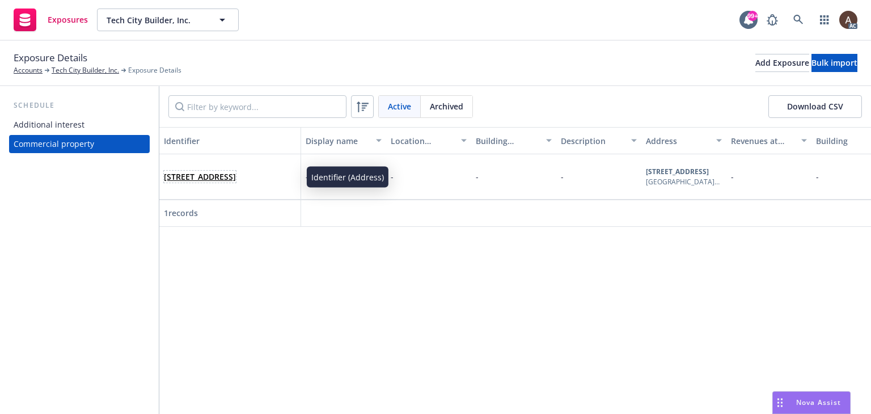
click at [236, 183] on span "[STREET_ADDRESS]" at bounding box center [200, 177] width 72 height 12
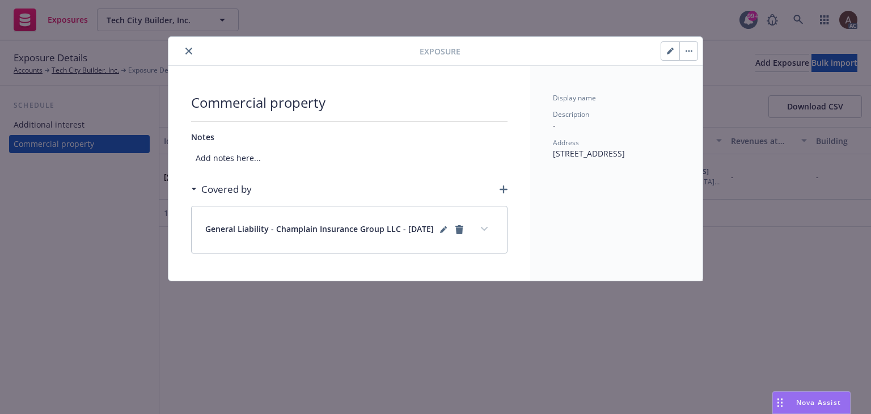
click at [507, 186] on icon "button" at bounding box center [504, 190] width 8 height 8
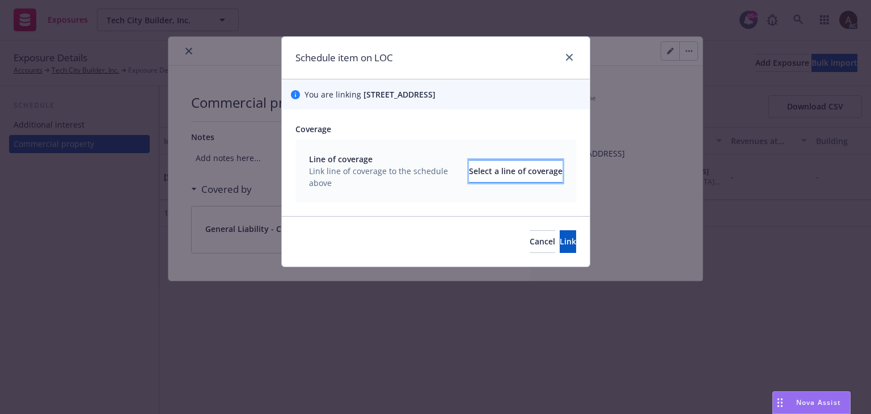
click at [469, 171] on div "Select a line of coverage" at bounding box center [516, 172] width 94 height 22
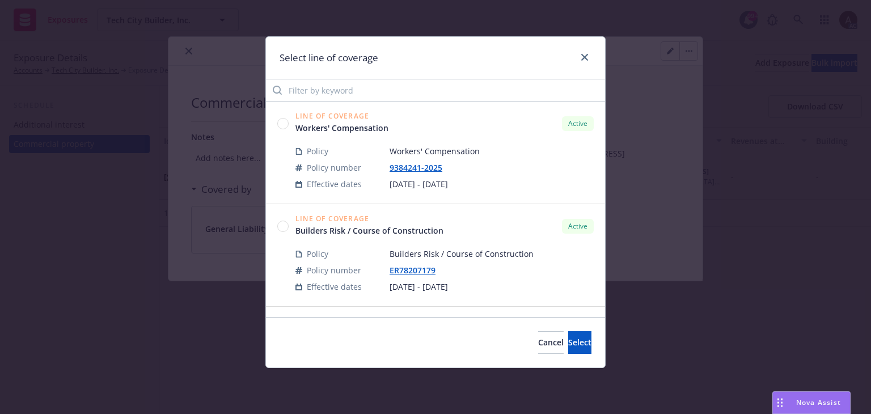
click at [284, 124] on circle at bounding box center [283, 123] width 11 height 11
click at [568, 344] on span "Select" at bounding box center [579, 342] width 23 height 11
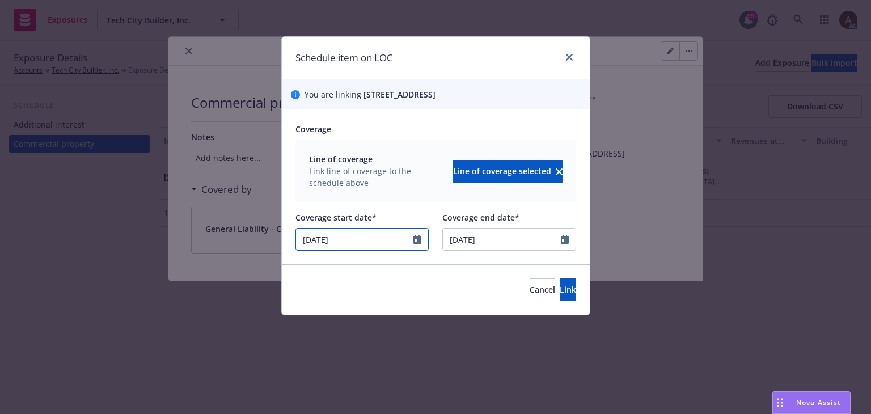
click at [408, 241] on input "[DATE]" at bounding box center [355, 240] width 118 height 22
select select "7"
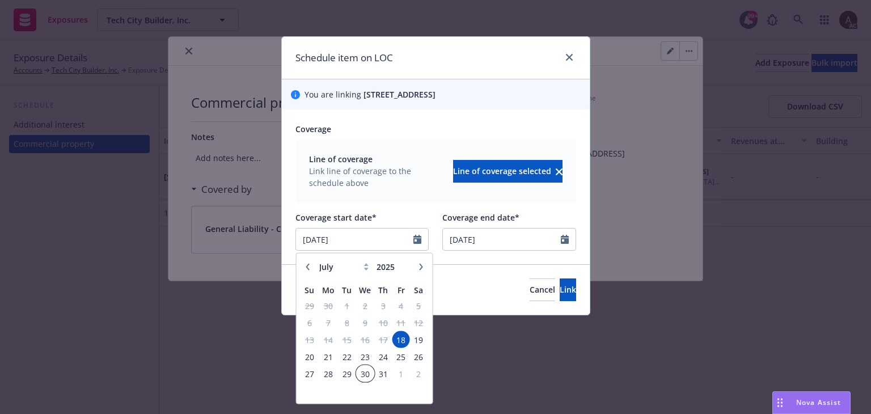
click at [359, 368] on span "30" at bounding box center [365, 373] width 16 height 14
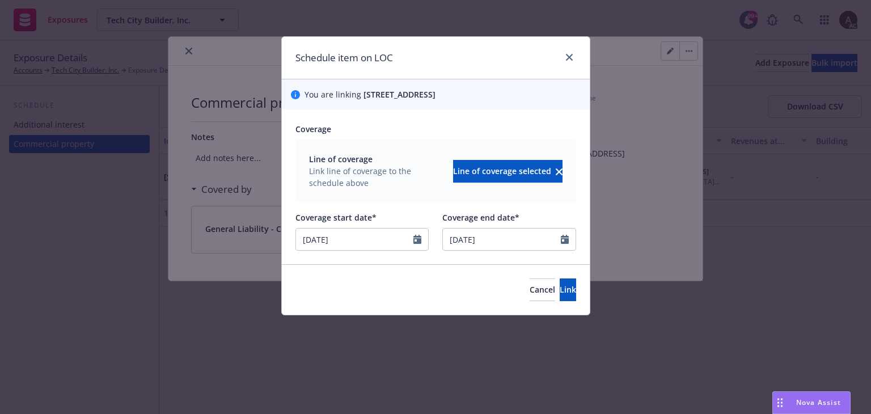
type input "[DATE]"
click at [560, 286] on span "Link" at bounding box center [568, 289] width 16 height 11
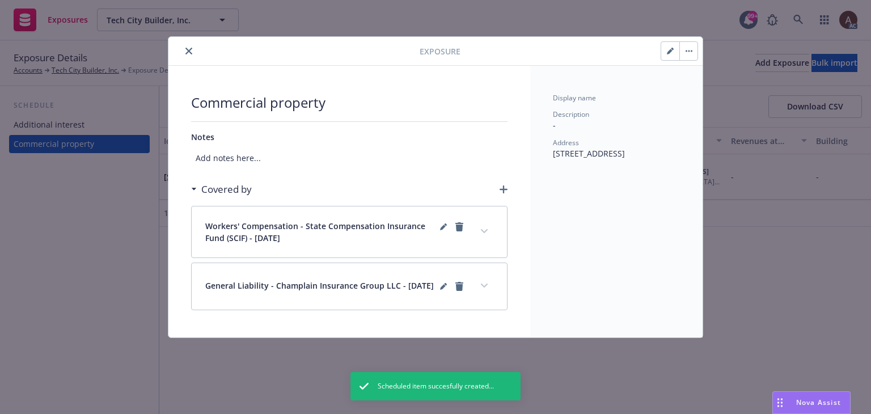
click at [487, 234] on button "expand content" at bounding box center [484, 231] width 18 height 18
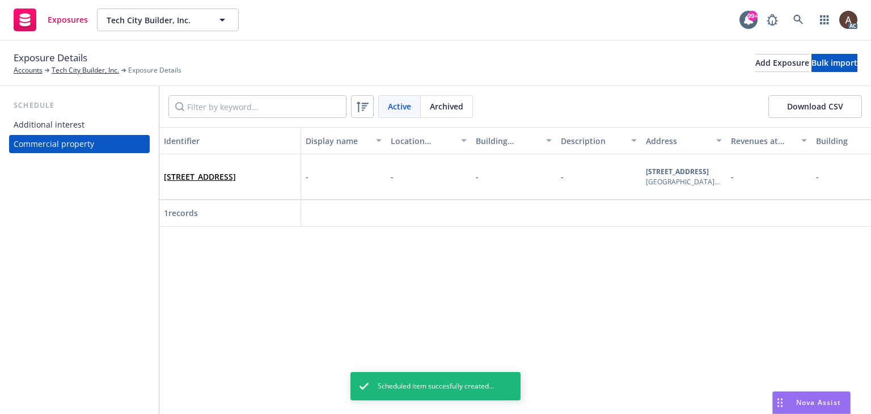
click at [70, 128] on div "Additional interest" at bounding box center [49, 125] width 71 height 18
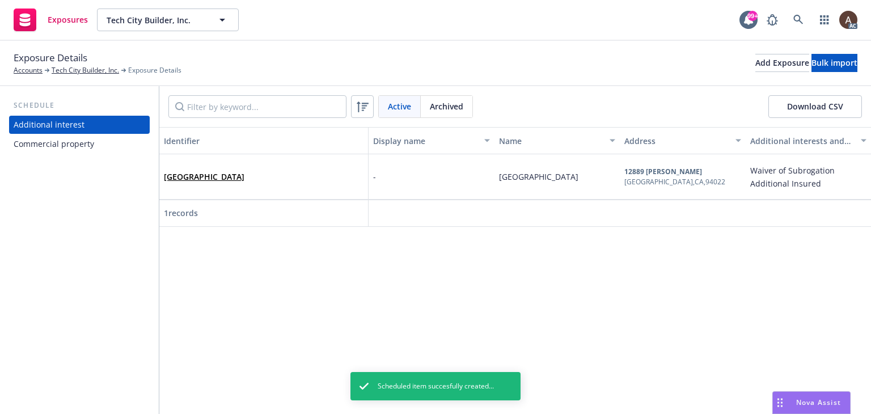
click at [66, 141] on div "Commercial property" at bounding box center [54, 144] width 81 height 18
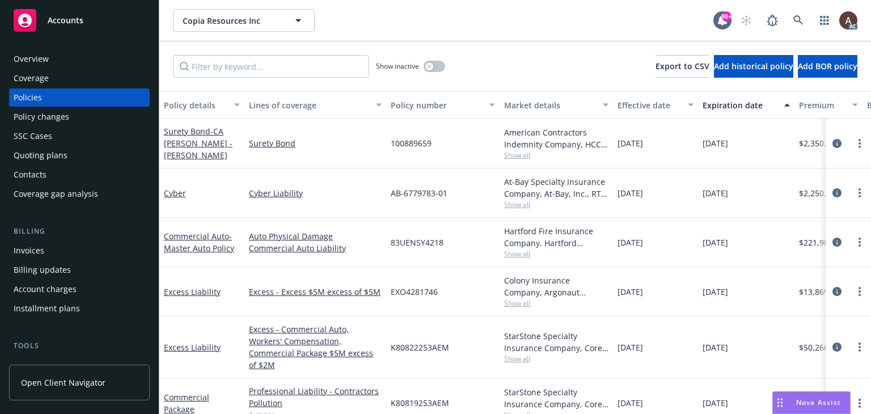
click at [74, 113] on div "Policy changes" at bounding box center [80, 117] width 132 height 18
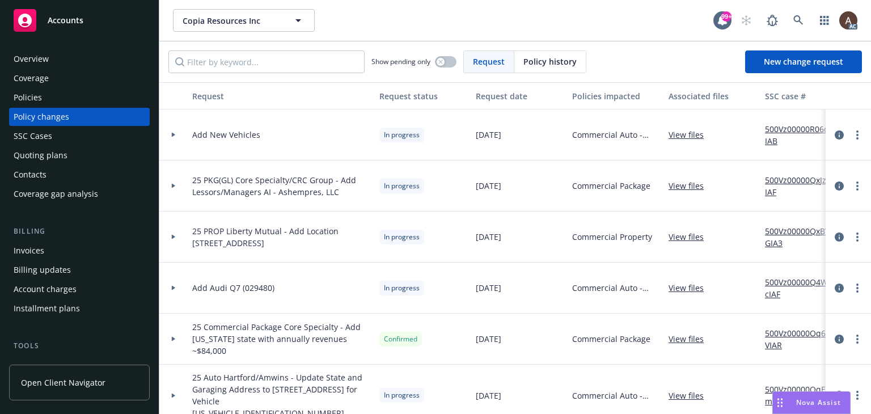
click at [172, 186] on icon at bounding box center [173, 186] width 3 height 5
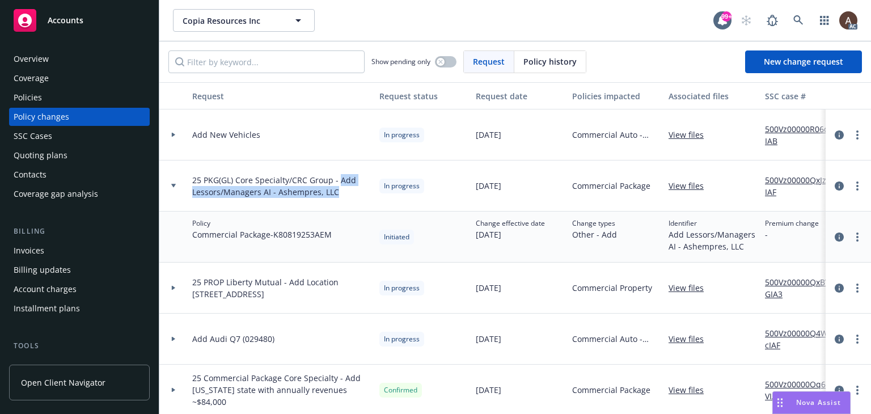
drag, startPoint x: 339, startPoint y: 182, endPoint x: 336, endPoint y: 192, distance: 11.1
click at [336, 192] on span "25 PKG(GL) Core Specialty/CRC Group - Add Lessors/Managers AI - Ashempres, LLC" at bounding box center [281, 186] width 178 height 24
copy span "Add Lessors/Managers AI - Ashempres, LLC"
click at [852, 134] on link "more" at bounding box center [858, 135] width 14 height 14
click at [492, 191] on span "08/19/2025" at bounding box center [489, 186] width 26 height 12
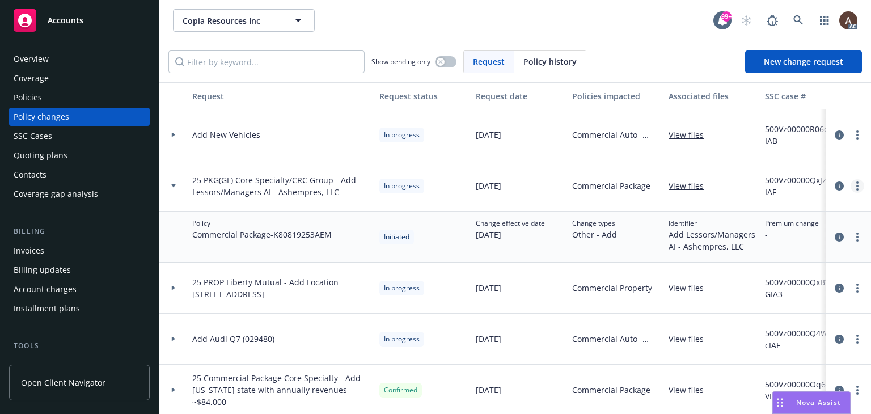
click at [851, 186] on link "more" at bounding box center [858, 186] width 14 height 14
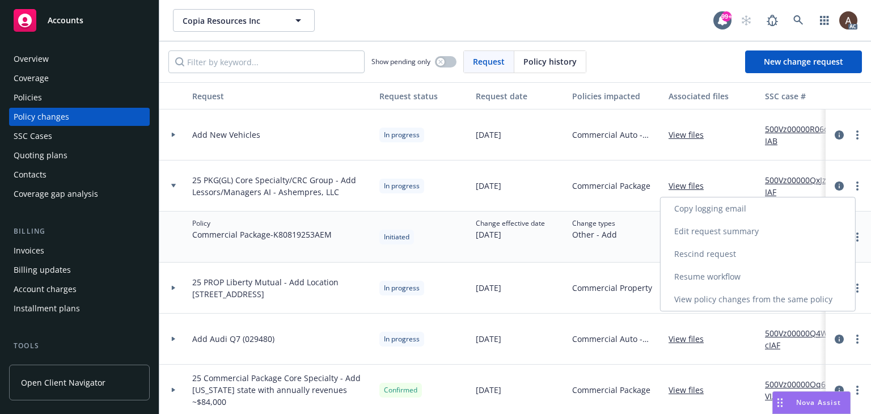
click at [719, 273] on link "Resume workflow" at bounding box center [758, 276] width 195 height 23
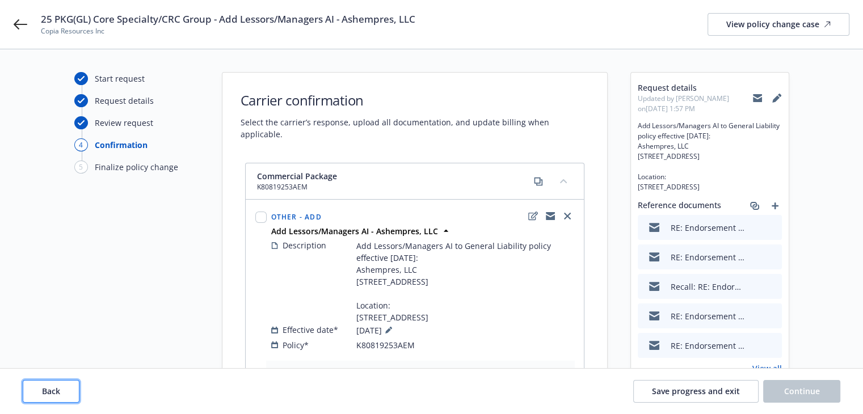
click at [54, 391] on span "Back" at bounding box center [51, 391] width 18 height 11
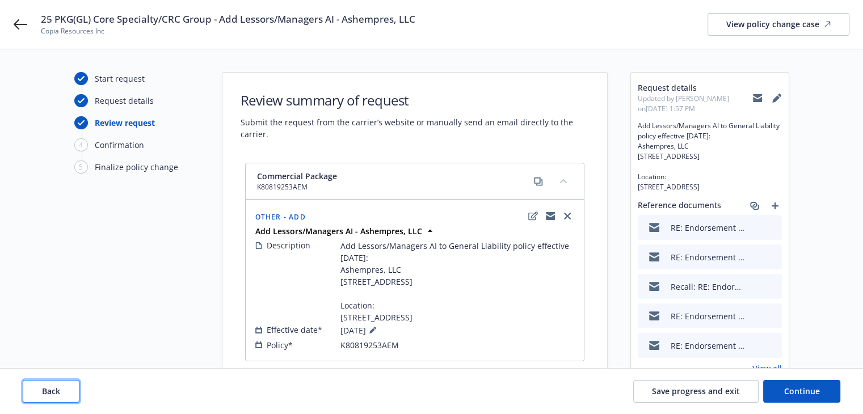
click at [54, 391] on span "Back" at bounding box center [51, 391] width 18 height 11
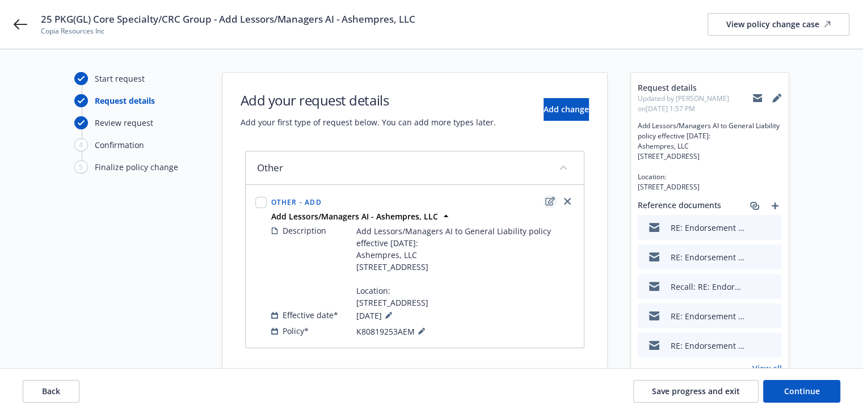
click at [548, 199] on icon "edit" at bounding box center [550, 201] width 10 height 9
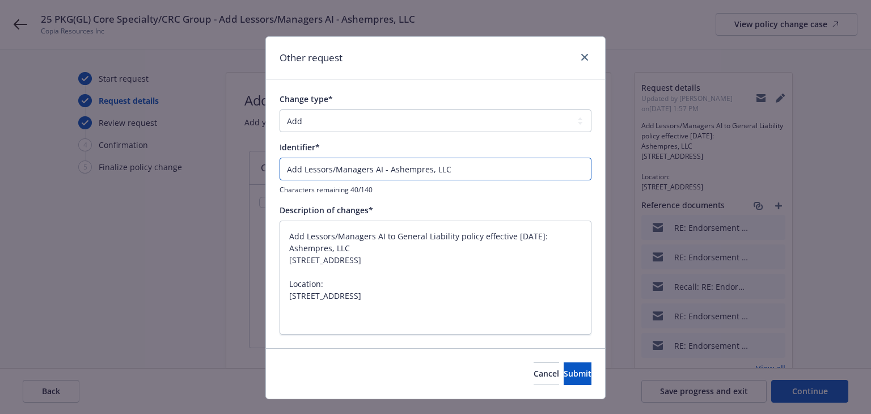
click at [283, 172] on input "Add Lessors/Managers AI - Ashempres, LLC" at bounding box center [436, 169] width 312 height 23
type input "NAdd Lessors/Managers AI - Ashempres, LLC"
type textarea "x"
type input "Add Lessors/Managers AI - Ashempres, LLC"
type textarea "x"
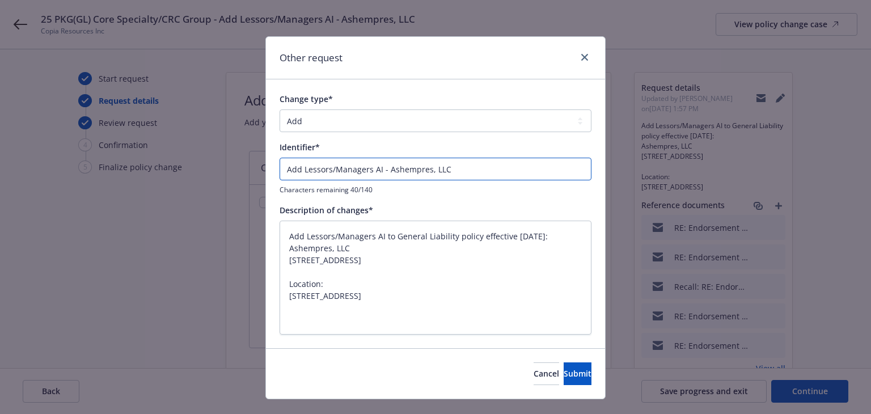
type input "EAdd Lessors/Managers AI - Ashempres, LLC"
type textarea "x"
type input "ENAdd Lessors/Managers AI - Ashempres, LLC"
type textarea "x"
type input "ENDAdd Lessors/Managers AI - Ashempres, LLC"
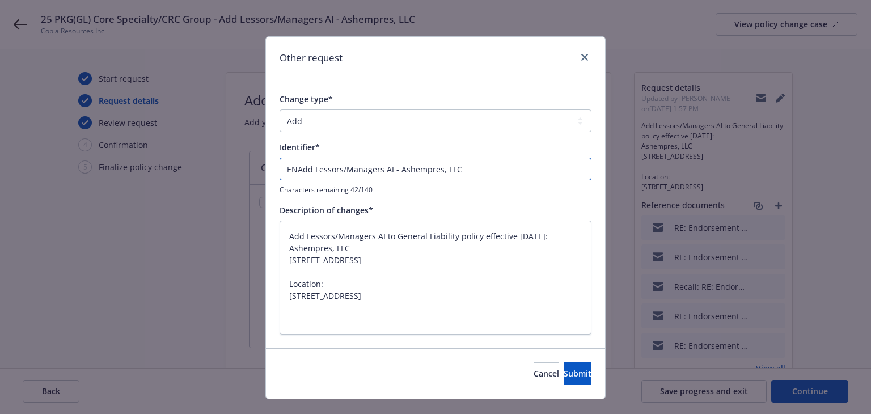
type textarea "x"
type input "ENDTAdd Lessors/Managers AI - Ashempres, LLC"
type textarea "x"
type input "ENDT#Add Lessors/Managers AI - Ashempres, LLC"
type textarea "x"
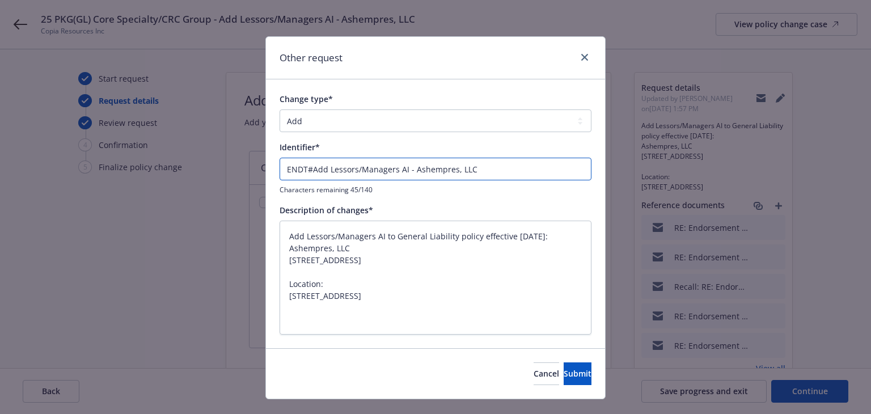
type input "ENDT#1Add Lessors/Managers AI - Ashempres, LLC"
type textarea "x"
type input "ENDT#1 Add Lessors/Managers AI - Ashempres, LLC"
type textarea "x"
type input "ENDT#1 -Add Lessors/Managers AI - Ashempres, LLC"
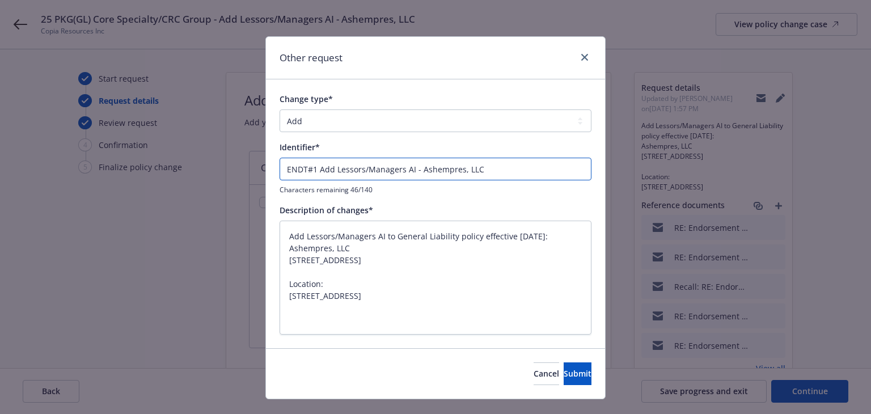
type textarea "x"
type input "ENDT#1 - Add Lessors/Managers AI - Ashempres, LLC"
type textarea "x"
type input "ENDT#1 - Add Lessors/Managers AI - Ashempres, LLC"
click at [564, 380] on button "Submit" at bounding box center [578, 374] width 28 height 23
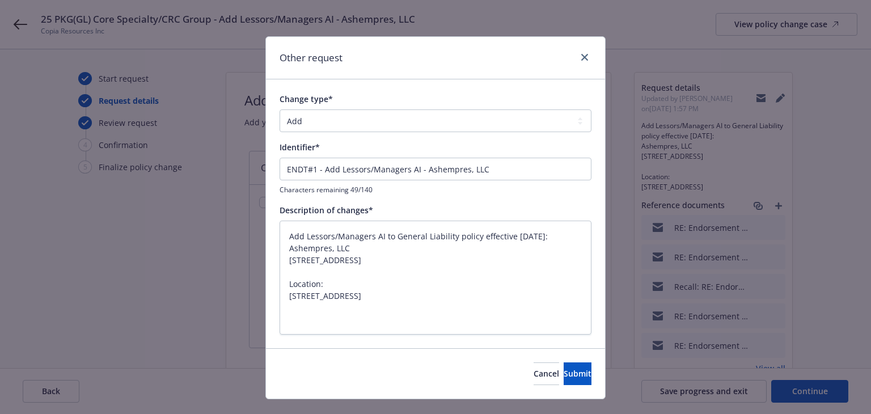
type textarea "x"
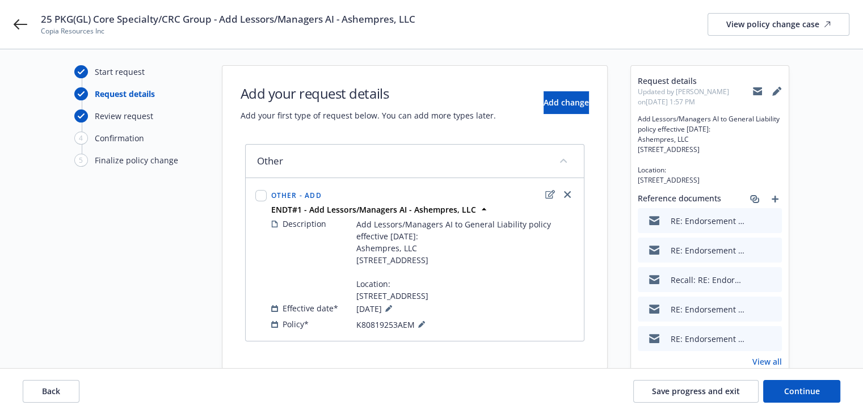
scroll to position [59, 0]
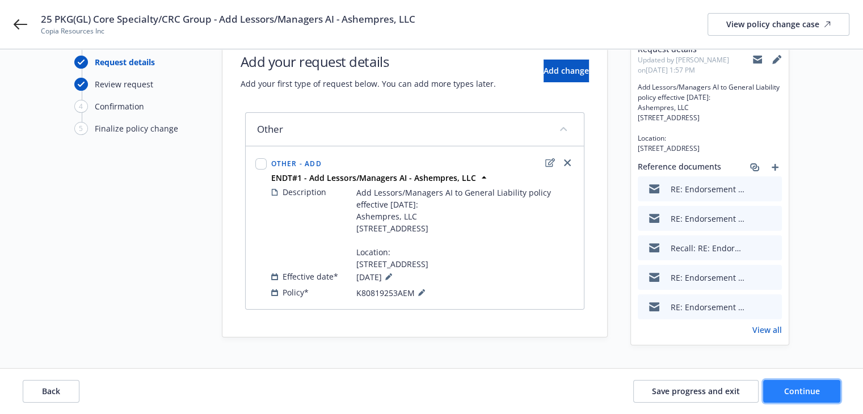
click at [769, 393] on button "Continue" at bounding box center [801, 391] width 77 height 23
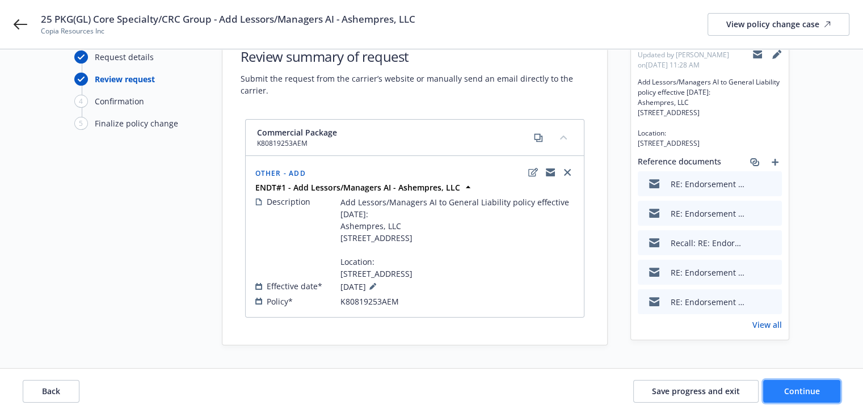
click at [800, 397] on button "Continue" at bounding box center [801, 391] width 77 height 23
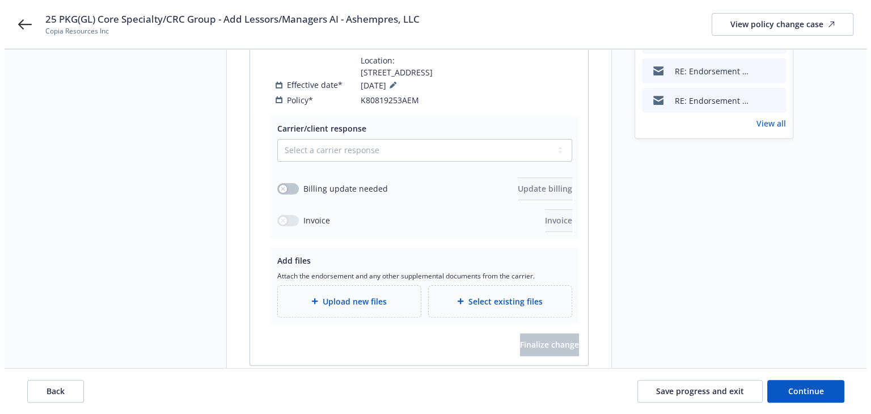
scroll to position [286, 0]
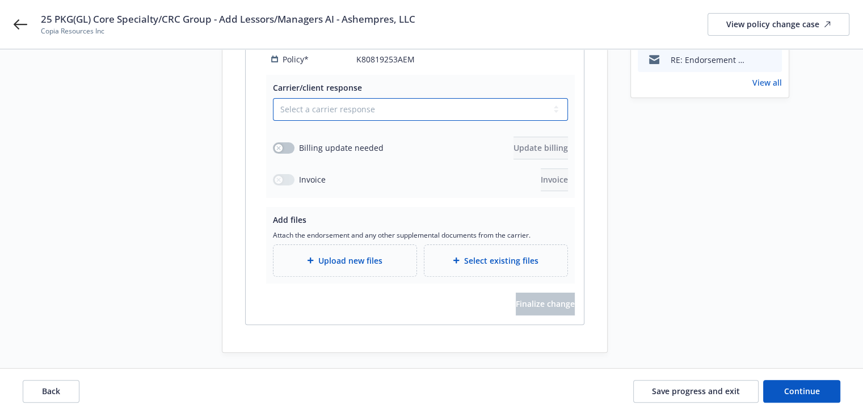
drag, startPoint x: 314, startPoint y: 122, endPoint x: 311, endPoint y: 128, distance: 6.6
click at [314, 121] on select "Select a carrier response Accepted Accepted with revision No endorsement needed…" at bounding box center [420, 109] width 295 height 23
select select "ACCEPTED"
click at [273, 109] on select "Select a carrier response Accepted Accepted with revision No endorsement needed…" at bounding box center [420, 109] width 295 height 23
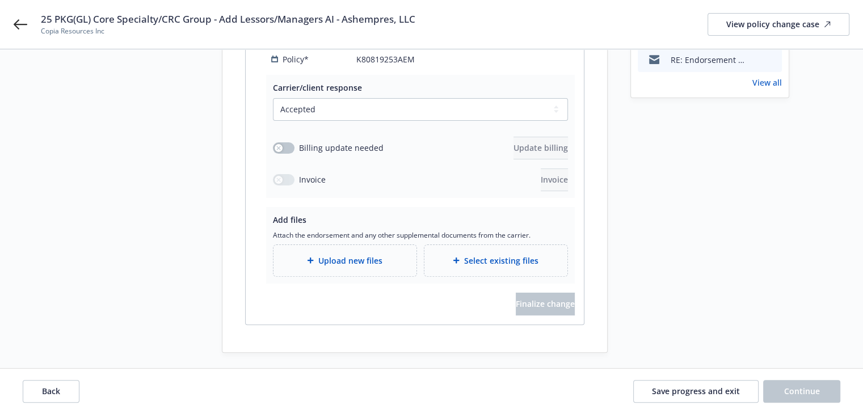
click at [323, 265] on div "Upload new files" at bounding box center [344, 260] width 143 height 31
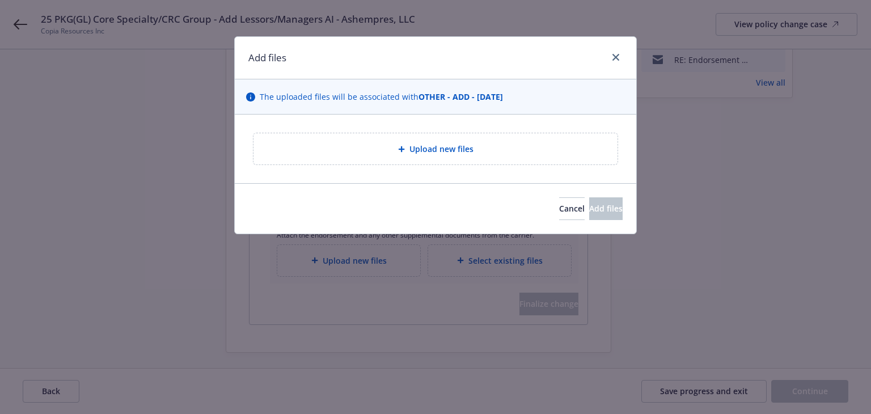
click at [411, 157] on div "Upload new files" at bounding box center [436, 148] width 364 height 31
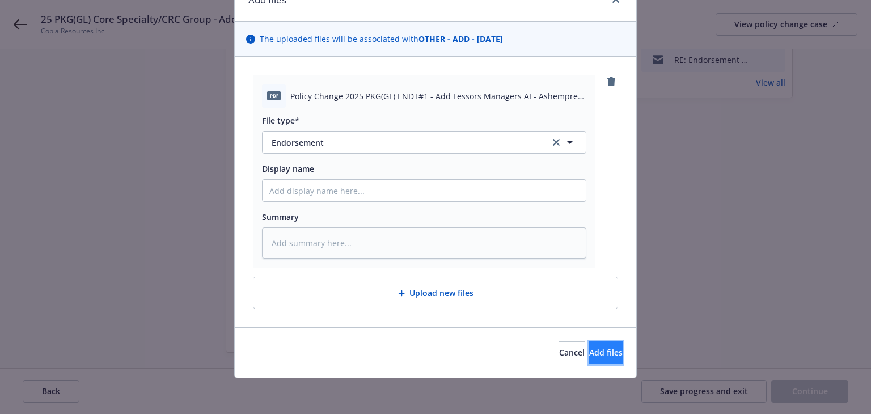
click at [589, 359] on button "Add files" at bounding box center [605, 353] width 33 height 23
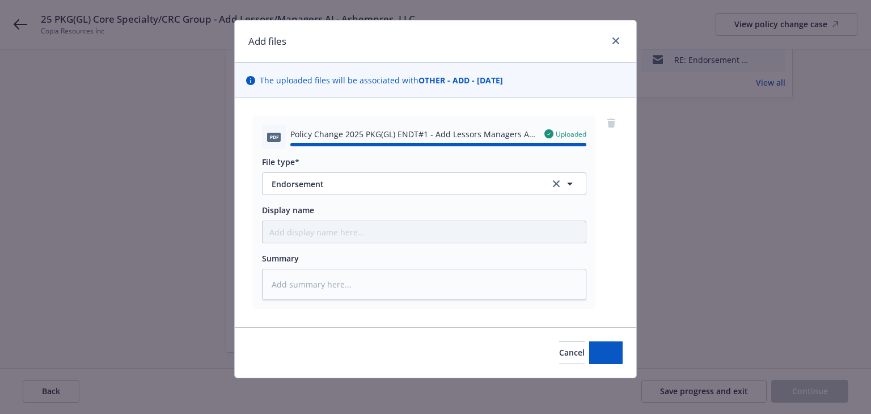
type textarea "x"
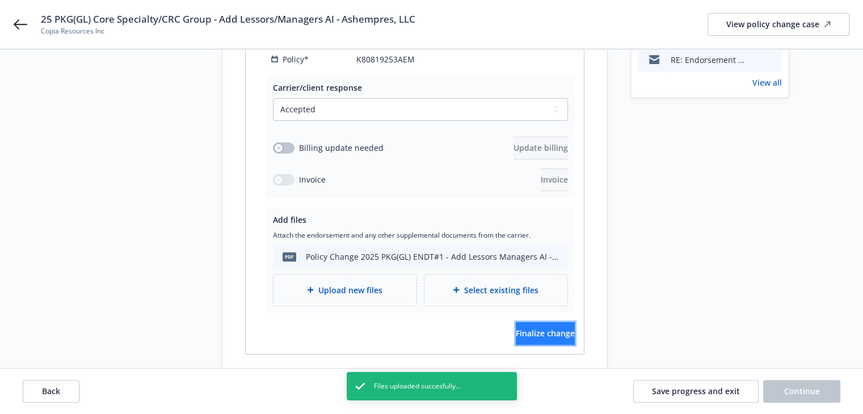
click at [538, 339] on span "Finalize change" at bounding box center [545, 333] width 59 height 11
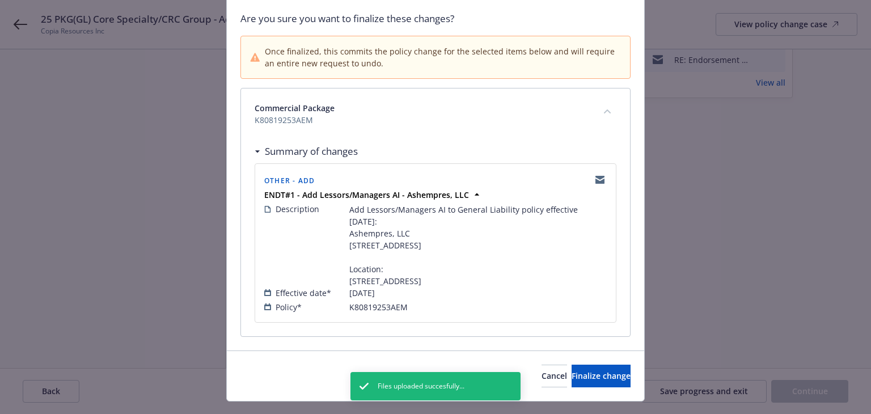
scroll to position [128, 0]
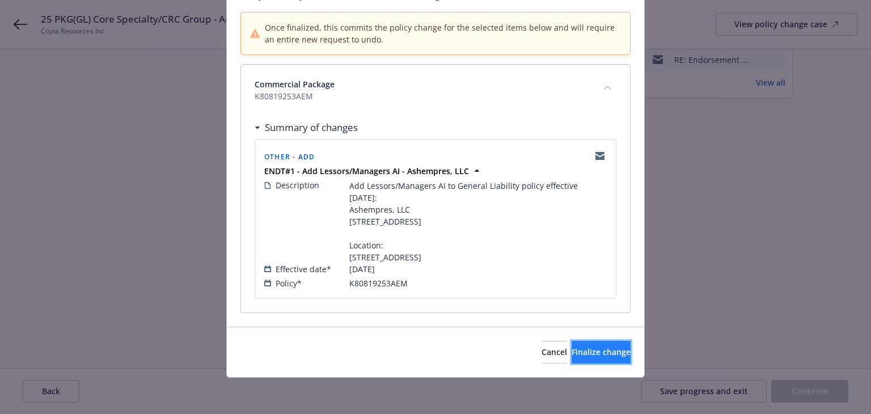
click at [572, 348] on span "Finalize change" at bounding box center [601, 352] width 59 height 11
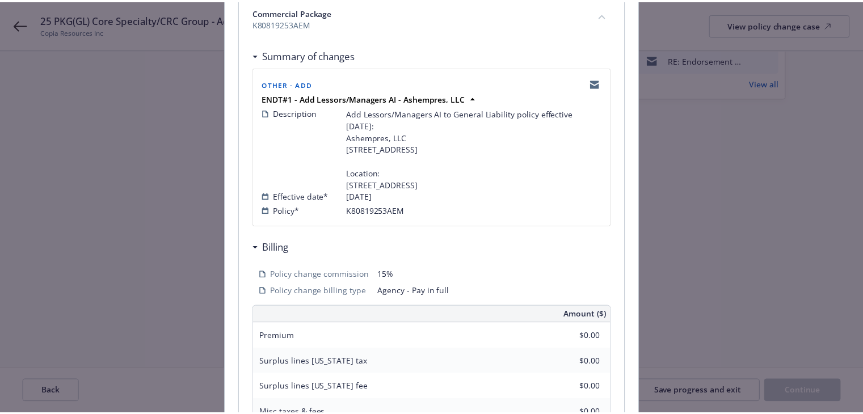
scroll to position [0, 0]
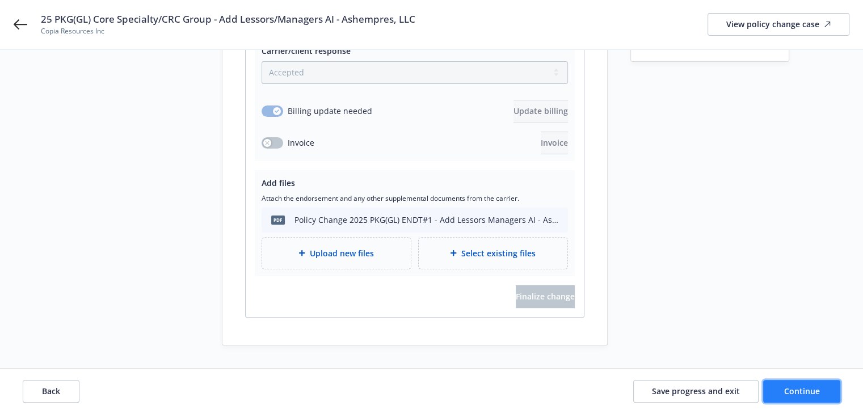
click at [815, 384] on button "Continue" at bounding box center [801, 391] width 77 height 23
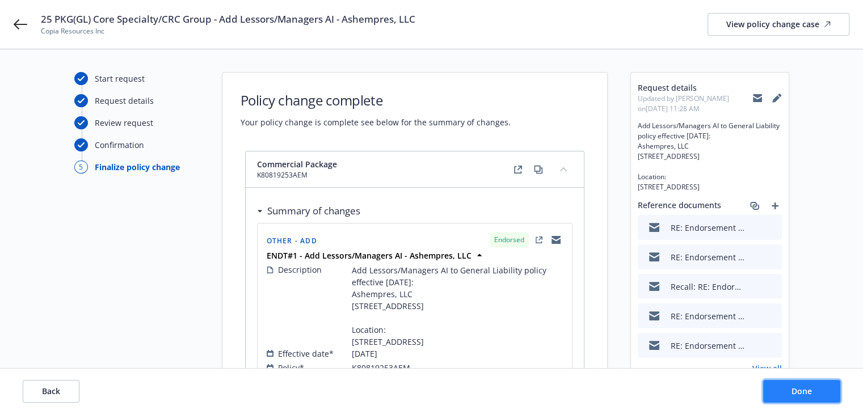
click at [809, 390] on span "Done" at bounding box center [801, 391] width 20 height 11
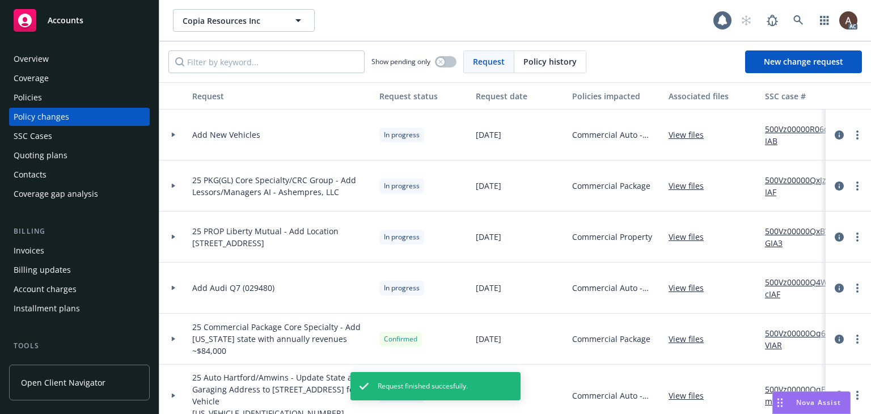
scroll to position [227, 0]
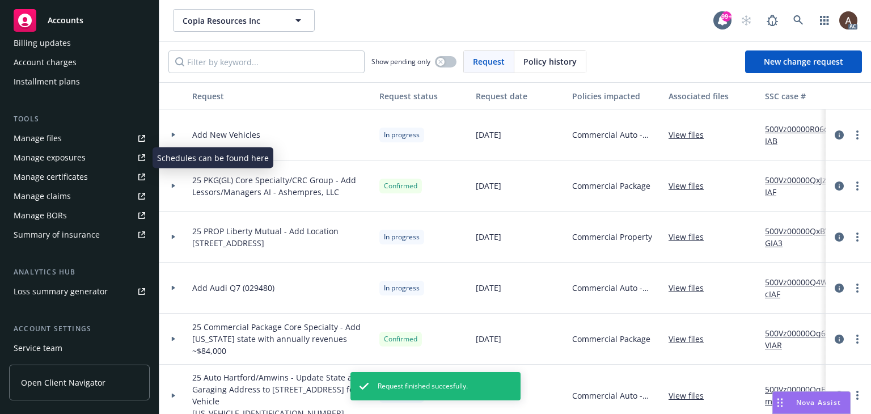
click at [73, 159] on div "Manage exposures" at bounding box center [50, 158] width 72 height 18
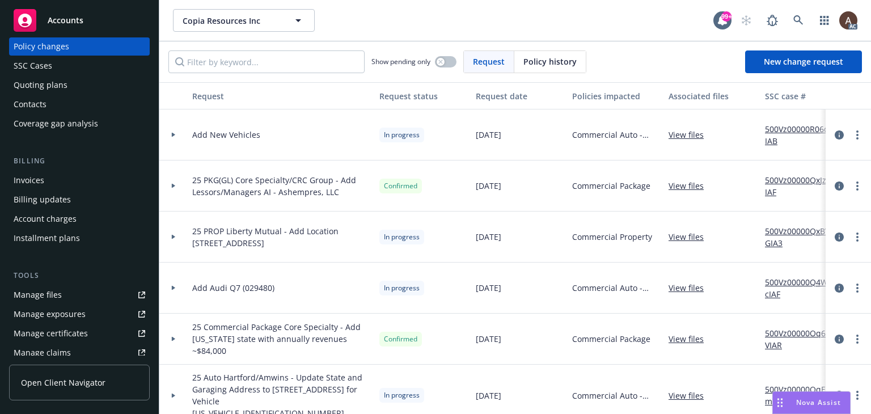
scroll to position [0, 0]
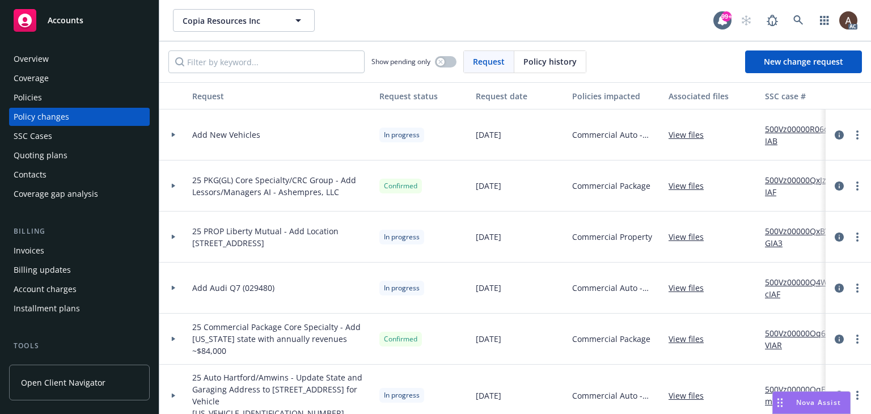
drag, startPoint x: 67, startPoint y: 100, endPoint x: 197, endPoint y: 32, distance: 146.7
click at [67, 100] on div "Policies" at bounding box center [80, 97] width 132 height 18
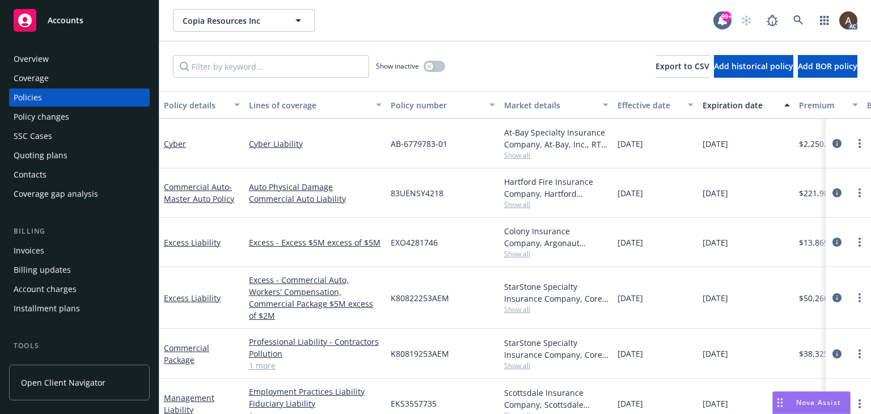
scroll to position [49, 377]
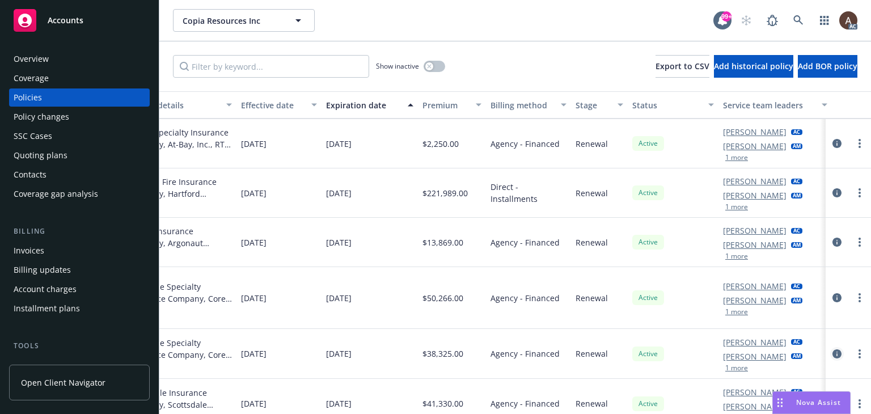
click at [833, 349] on icon "circleInformation" at bounding box center [837, 353] width 9 height 9
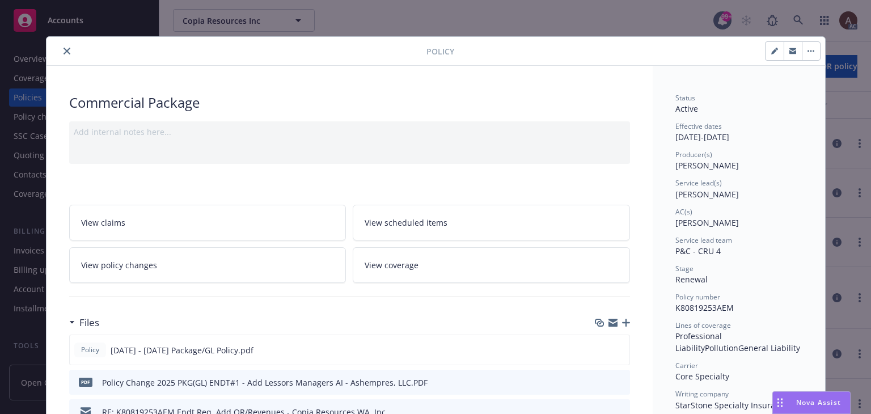
scroll to position [34, 0]
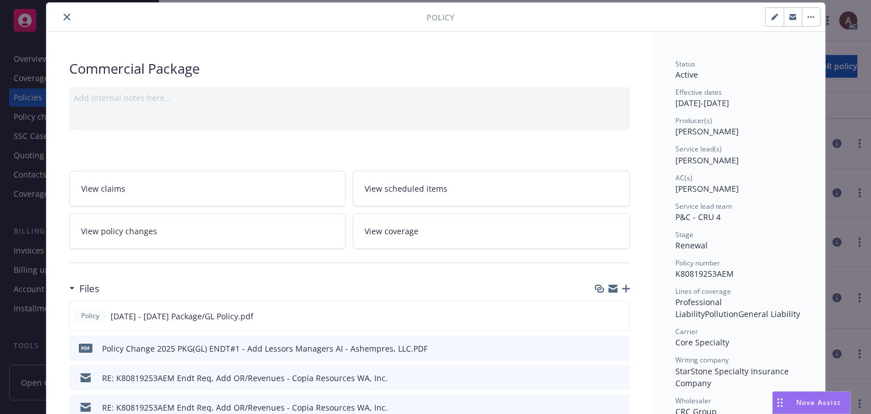
drag, startPoint x: 79, startPoint y: 153, endPoint x: 77, endPoint y: 140, distance: 12.7
click at [65, 16] on icon "close" at bounding box center [67, 17] width 7 height 7
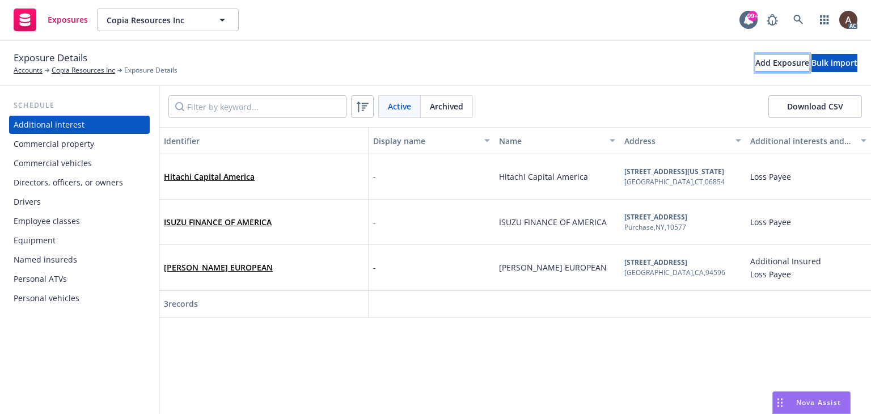
click at [756, 64] on div "Add Exposure" at bounding box center [783, 62] width 54 height 17
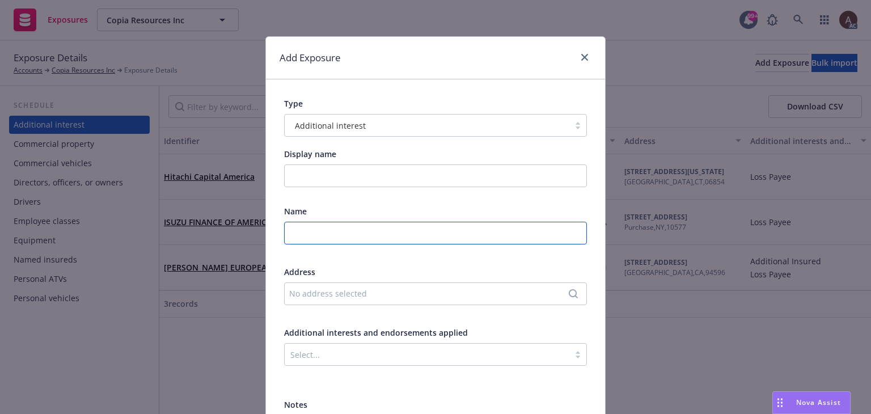
click at [334, 237] on input "text" at bounding box center [435, 233] width 303 height 23
paste input "Ashempres, LLC"
type input "Ashempres, LLC"
click at [361, 293] on div "No address selected" at bounding box center [429, 294] width 281 height 12
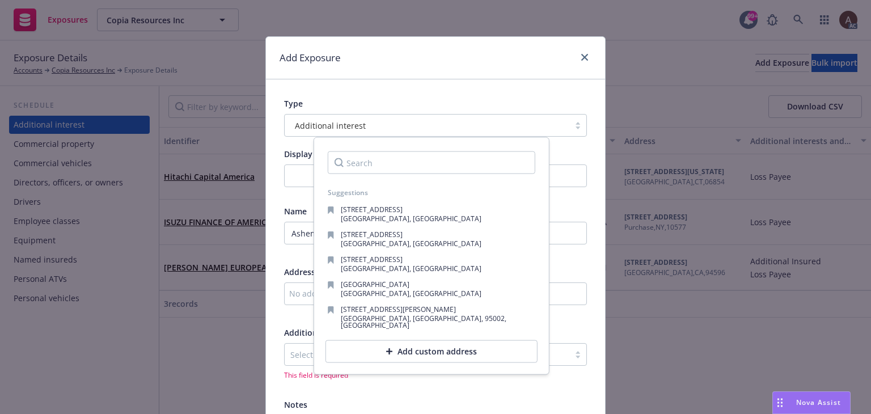
click at [406, 345] on div "Add custom address" at bounding box center [432, 351] width 212 height 23
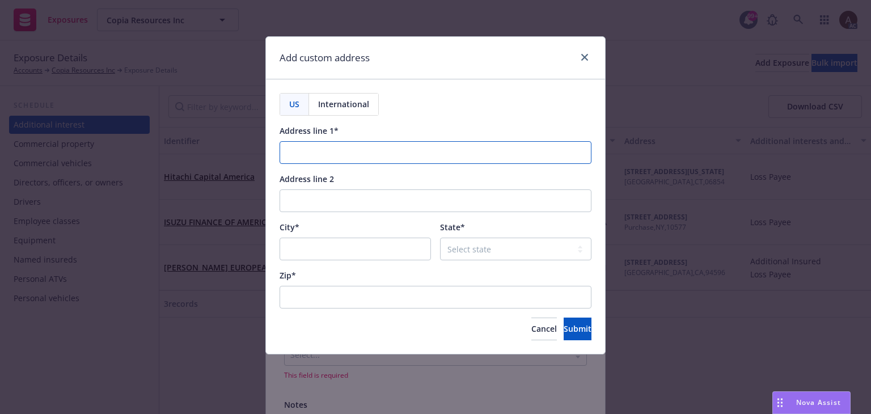
click at [300, 155] on input "Address line 1*" at bounding box center [436, 152] width 312 height 23
paste input "110 Eucalyptus Ave"
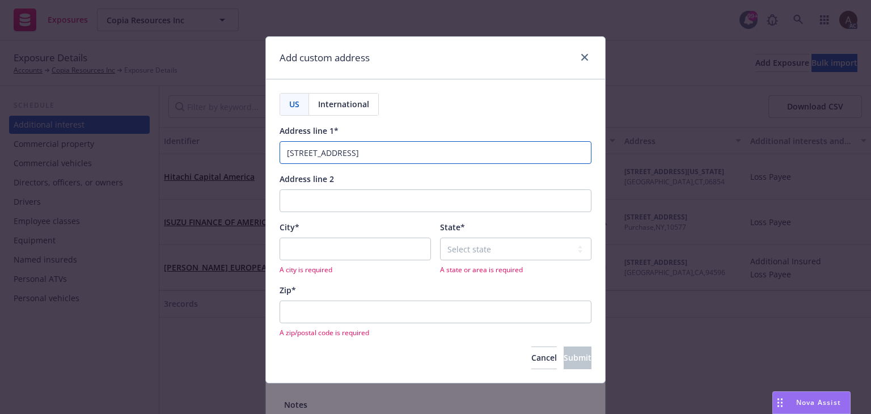
type input "110 Eucalyptus Ave"
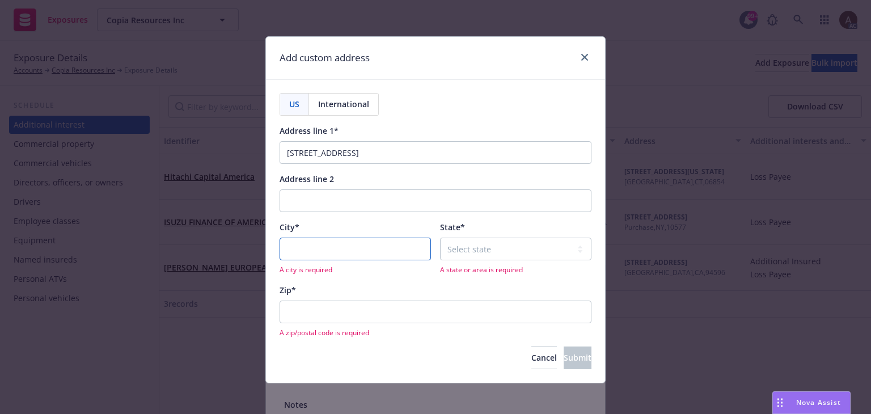
drag, startPoint x: 340, startPoint y: 250, endPoint x: 393, endPoint y: 250, distance: 53.3
click at [340, 250] on input "City*" at bounding box center [355, 249] width 151 height 23
paste input "Hillsborough"
type input "Hillsborough"
click at [501, 248] on select "Select state Alabama Alaska American Samoa Arizona Arkansas Baker Island Califo…" at bounding box center [515, 249] width 151 height 23
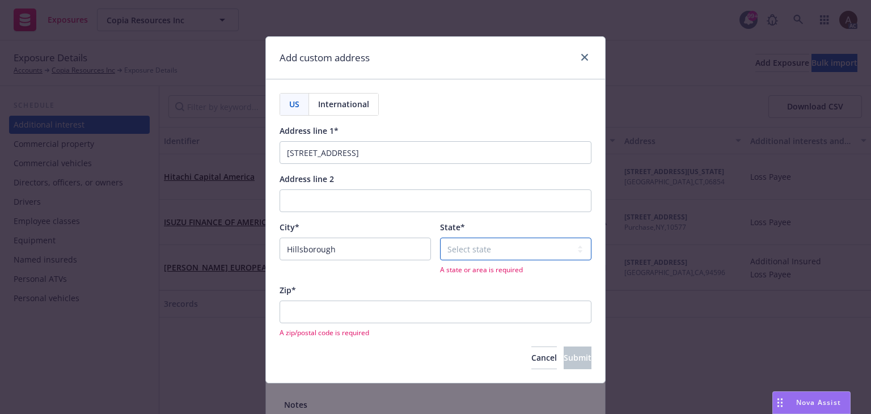
select select "CA"
click at [420, 284] on div "Zip* A zip/postal code is required" at bounding box center [436, 310] width 312 height 53
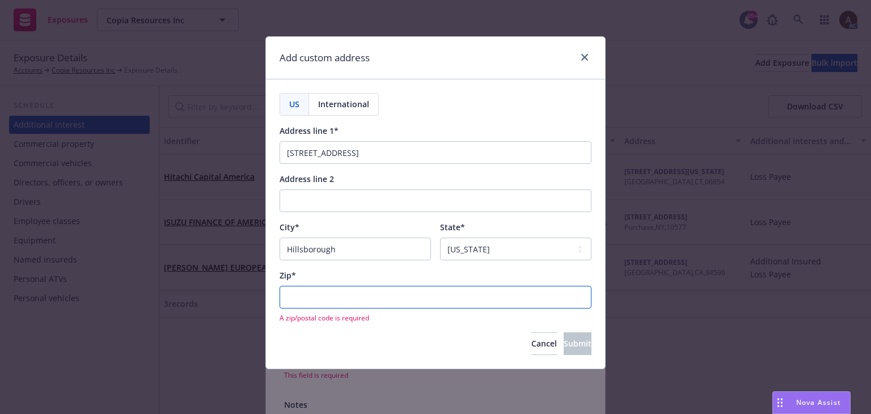
click at [317, 301] on input "Zip*" at bounding box center [436, 297] width 312 height 23
paste input "Hillsborough"
click at [304, 335] on div "Cancel Submit" at bounding box center [436, 343] width 312 height 23
click at [349, 305] on input "Hillsborough" at bounding box center [436, 297] width 312 height 23
drag, startPoint x: 353, startPoint y: 293, endPoint x: 113, endPoint y: 293, distance: 240.0
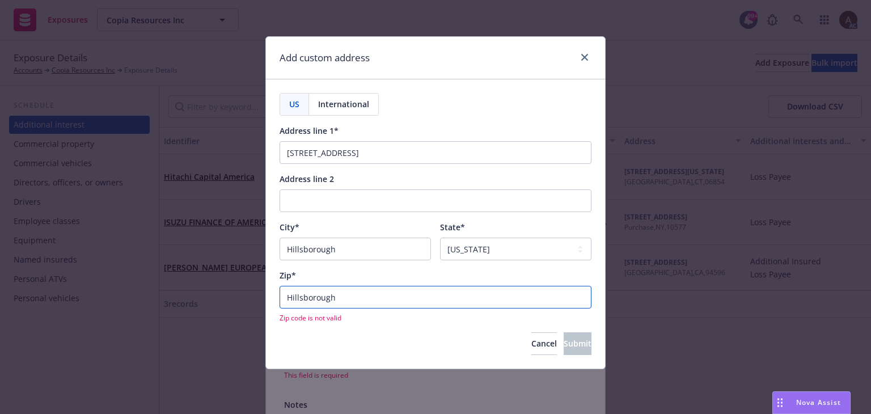
click at [113, 293] on div "Add custom address US International Address line 1* 110 Eucalyptus Ave Address …" at bounding box center [435, 207] width 871 height 414
click at [355, 300] on input "Hillsborough" at bounding box center [436, 297] width 312 height 23
paste input "94010"
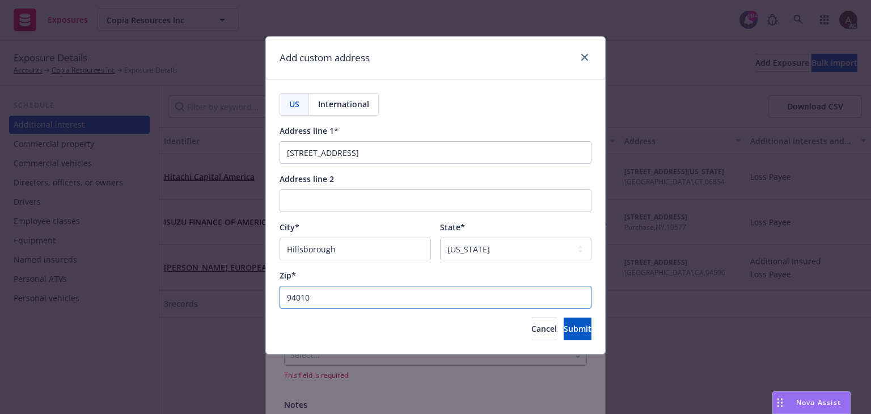
type input "94010"
click at [372, 332] on div "Cancel Submit" at bounding box center [436, 329] width 312 height 23
click at [564, 335] on button "Submit" at bounding box center [578, 329] width 28 height 23
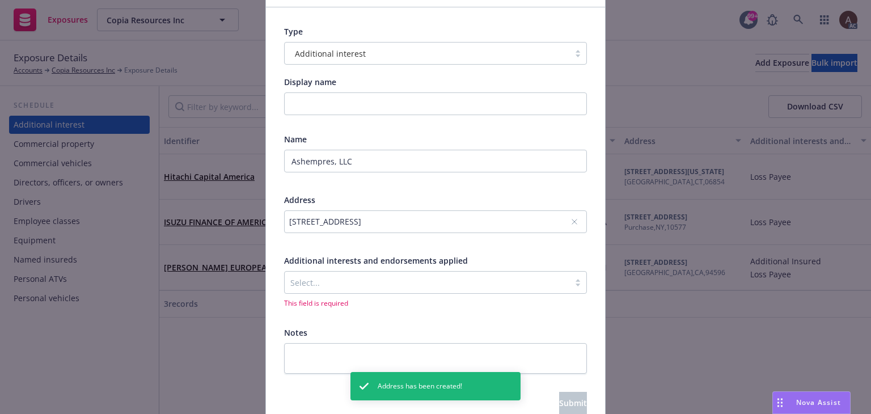
scroll to position [127, 0]
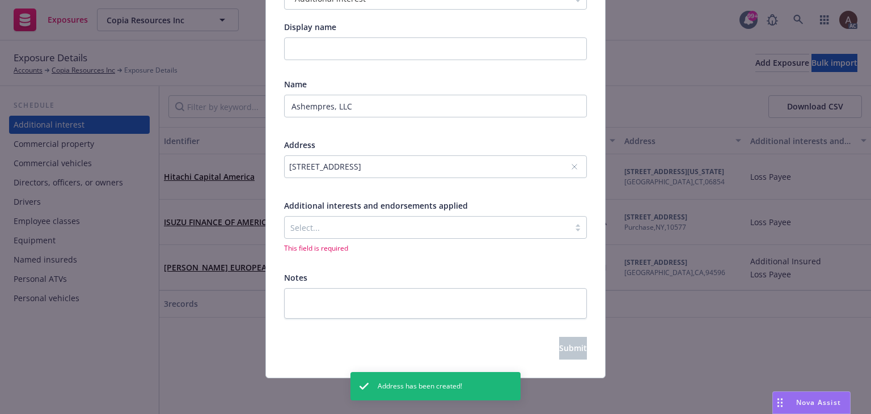
click at [327, 224] on div at bounding box center [426, 228] width 273 height 14
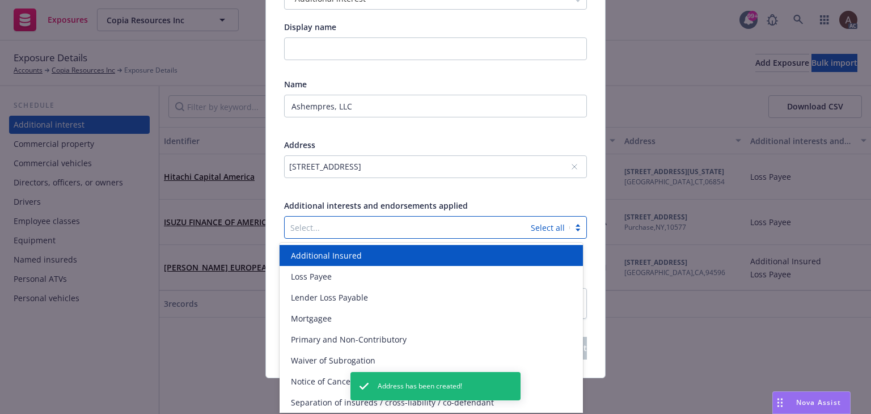
click at [323, 255] on span "Additional Insured" at bounding box center [326, 256] width 71 height 12
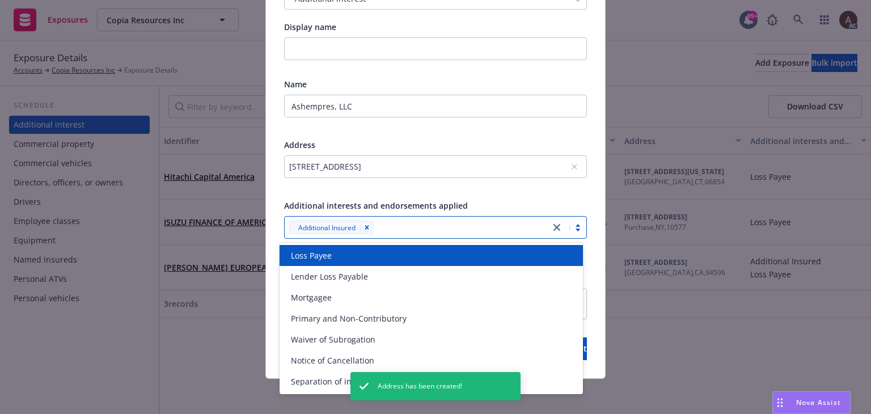
click at [269, 239] on div "Type Additional interest Display name Name Ashempres, LLC Address 110 Eucalyptu…" at bounding box center [435, 165] width 339 height 426
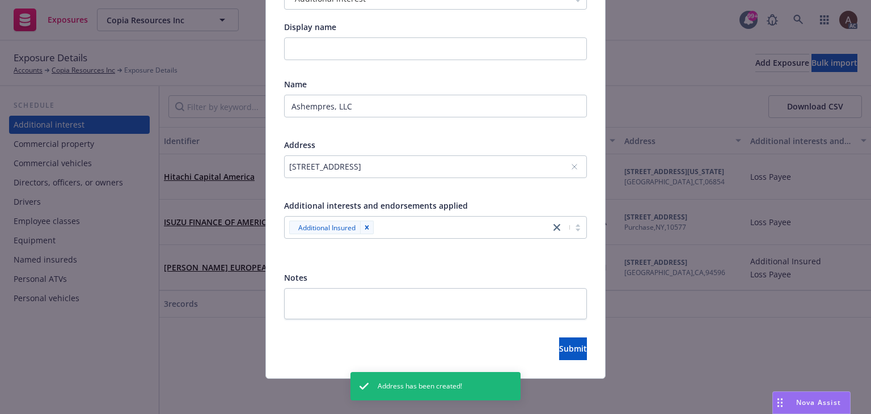
scroll to position [128, 0]
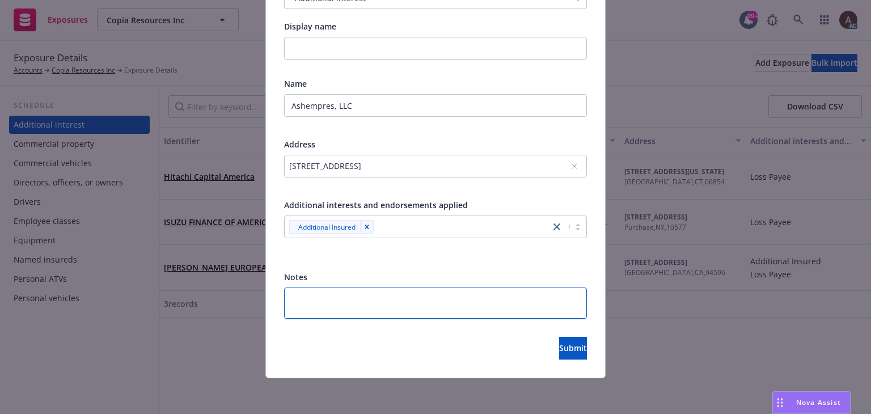
click at [302, 300] on textarea at bounding box center [435, 303] width 303 height 31
paste textarea "Location: 131 South Maple Avenue, Ste 8 South San Francisco, CA 94080"
type textarea "Location: 131 South Maple Avenue, Ste 8 South San Francisco, CA 94080"
type textarea "x"
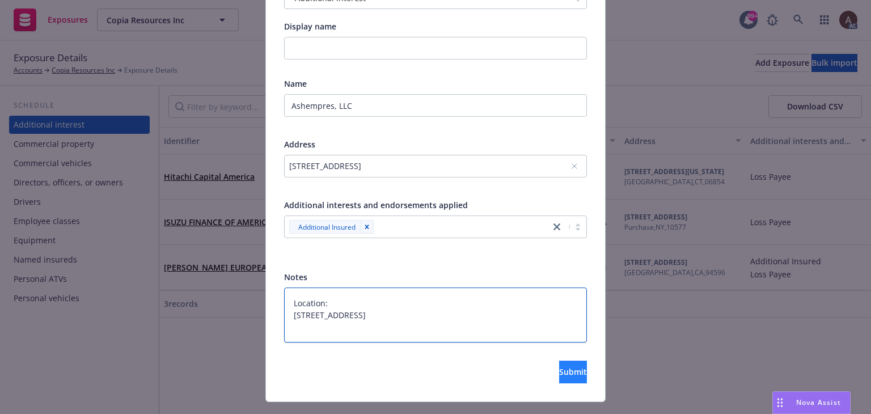
type textarea "Location: 131 South Maple Avenue, Ste 8 South San Francisco, CA 94080"
click at [559, 372] on span "Submit" at bounding box center [573, 371] width 28 height 11
type textarea "x"
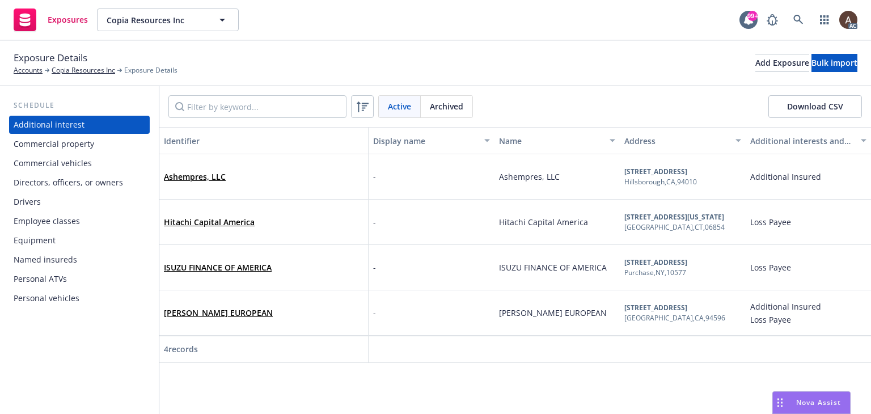
click at [278, 176] on div "Ashempres, LLC" at bounding box center [264, 176] width 200 height 31
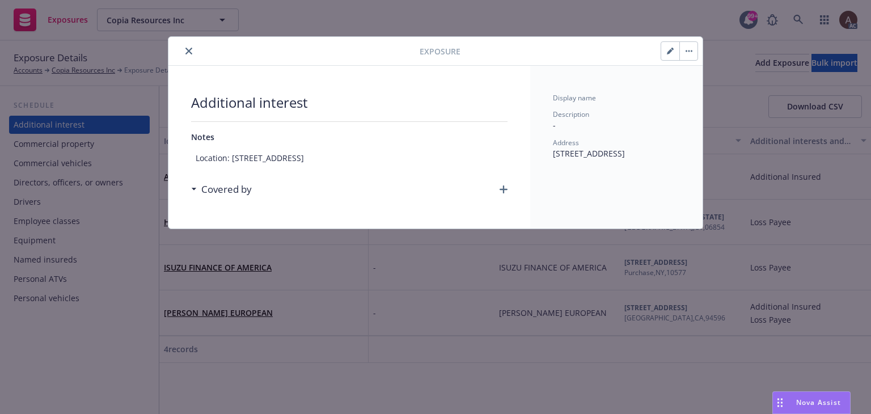
click at [502, 187] on icon "button" at bounding box center [504, 190] width 8 height 8
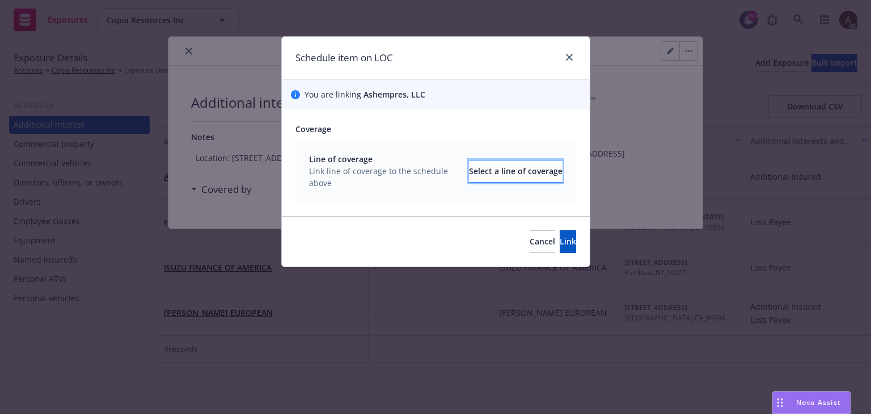
click at [469, 161] on div "Select a line of coverage" at bounding box center [516, 172] width 94 height 22
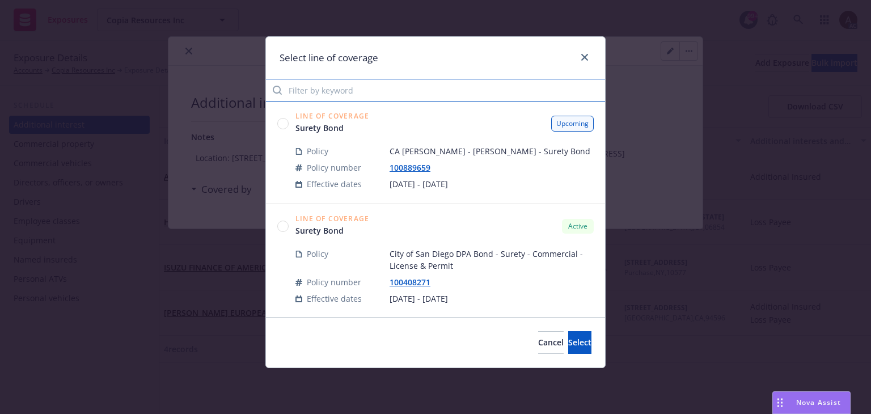
click at [383, 97] on input "Filter by keyword" at bounding box center [435, 90] width 339 height 23
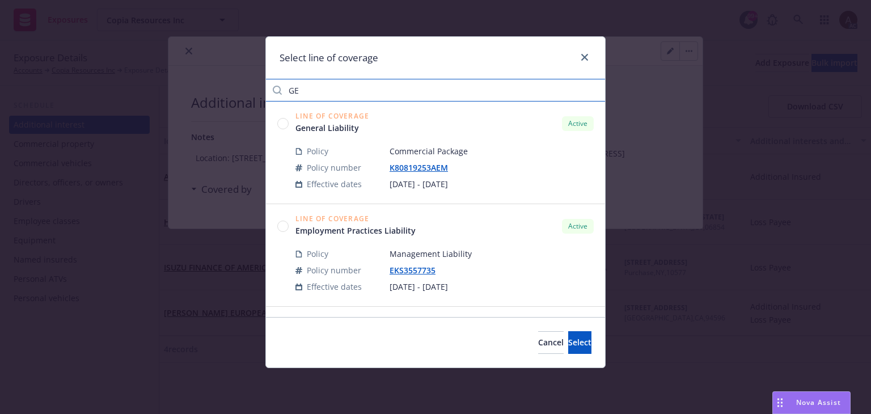
type input "GE"
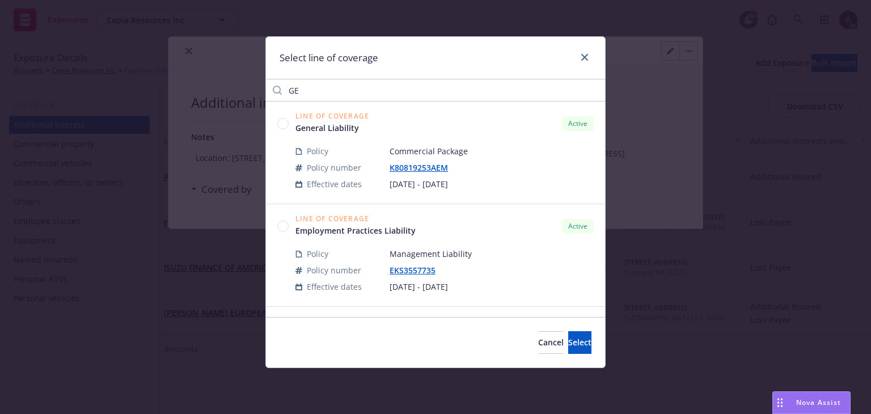
click at [283, 123] on circle at bounding box center [283, 123] width 11 height 11
drag, startPoint x: 563, startPoint y: 339, endPoint x: 553, endPoint y: 325, distance: 17.2
click at [568, 341] on span "Select" at bounding box center [579, 342] width 23 height 11
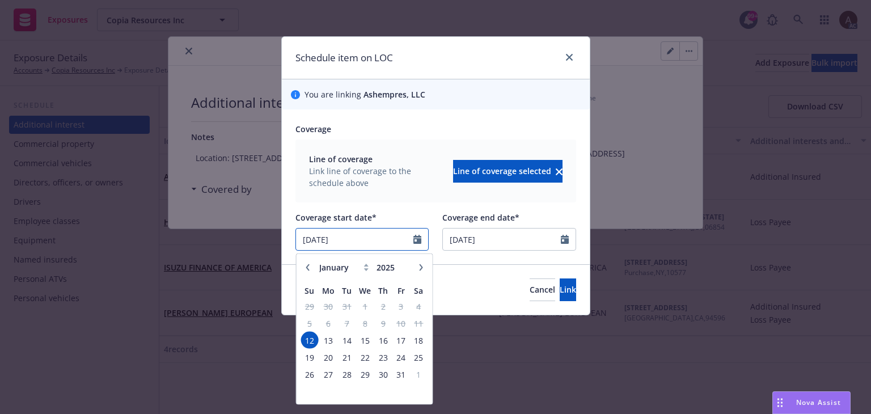
drag, startPoint x: 387, startPoint y: 238, endPoint x: 167, endPoint y: 245, distance: 219.7
click at [168, 245] on div "Schedule item on LOC You are linking Ashempres, LLC Coverage Line of coverage L…" at bounding box center [435, 207] width 871 height 414
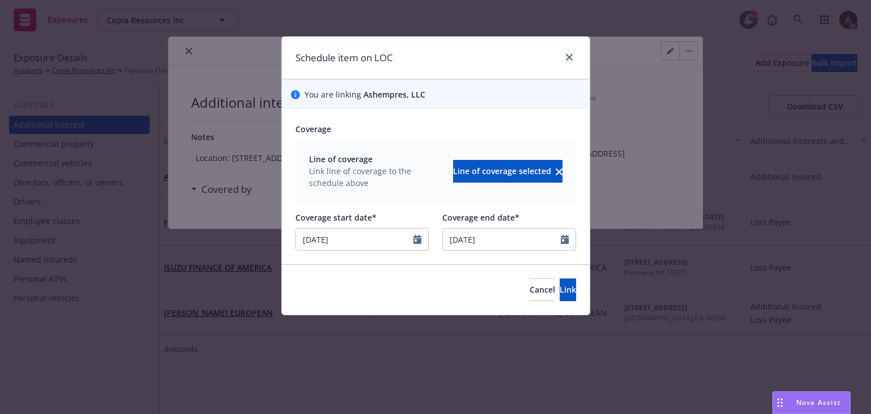
type input "[DATE]"
click at [480, 68] on div "Schedule item on LOC" at bounding box center [436, 58] width 308 height 43
click at [560, 295] on button "Link" at bounding box center [568, 290] width 16 height 23
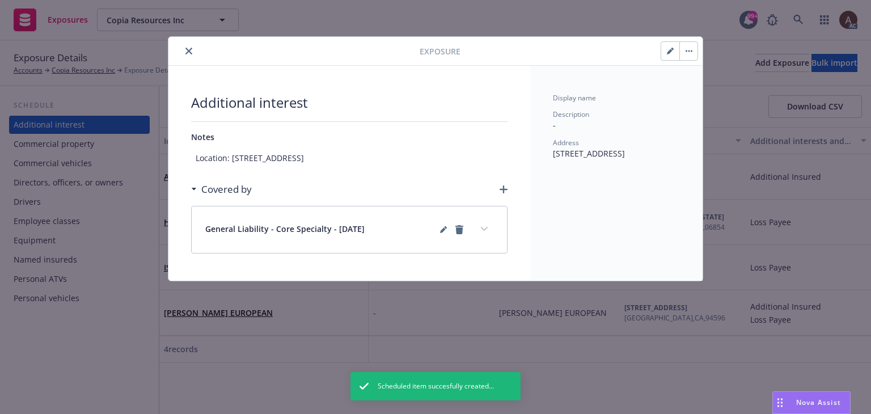
click at [488, 225] on button "expand content" at bounding box center [484, 229] width 18 height 18
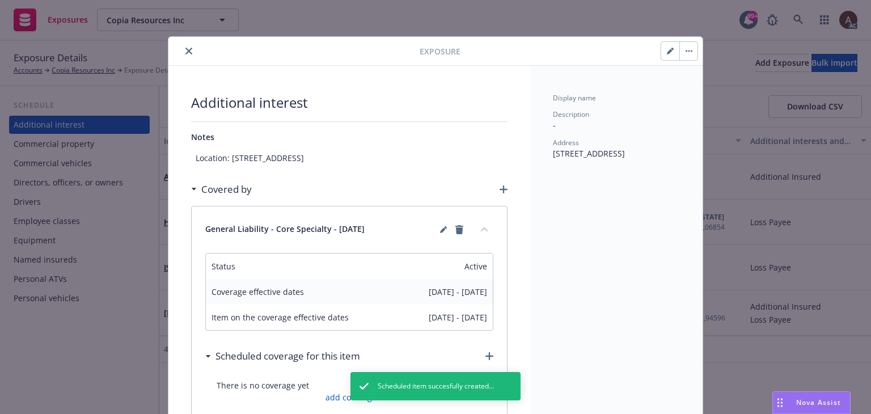
click at [186, 47] on button "close" at bounding box center [189, 51] width 14 height 14
